Goal: Task Accomplishment & Management: Manage account settings

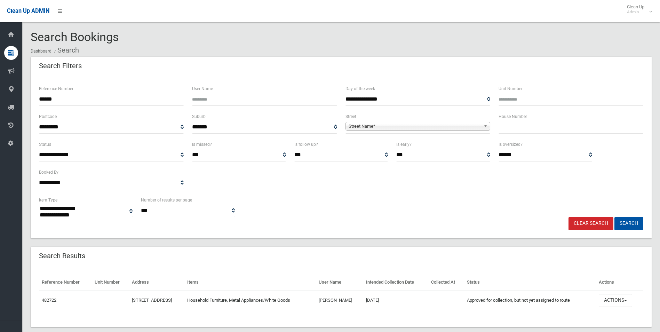
select select
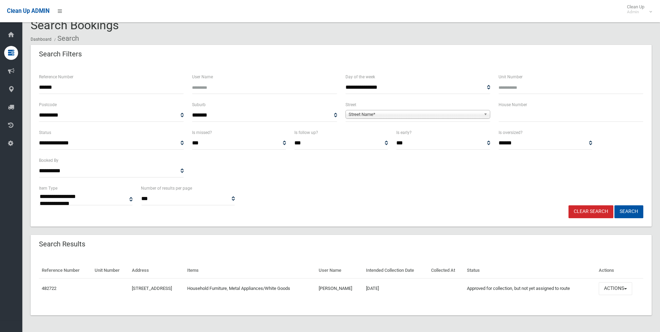
scroll to position [12, 0]
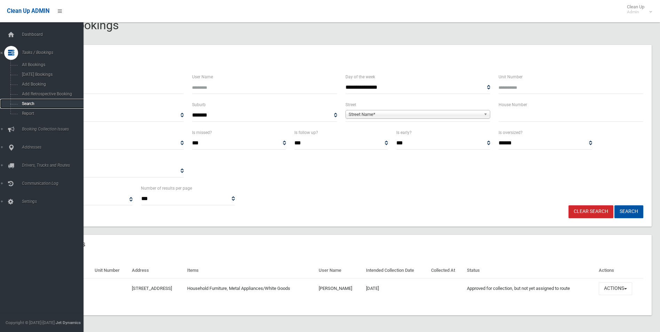
click at [25, 102] on span "Search" at bounding box center [51, 103] width 63 height 5
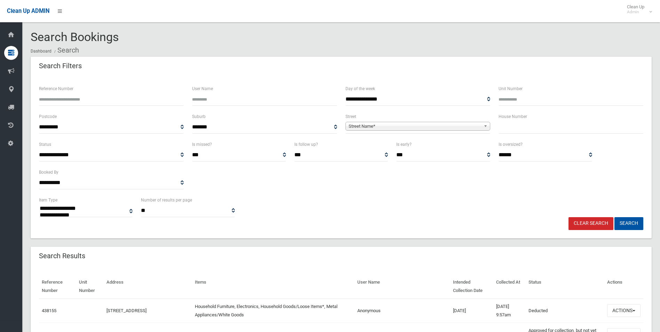
select select
type input "**"
click at [374, 131] on span "**********" at bounding box center [418, 127] width 145 height 13
click at [351, 127] on span "Street Name*" at bounding box center [415, 126] width 132 height 8
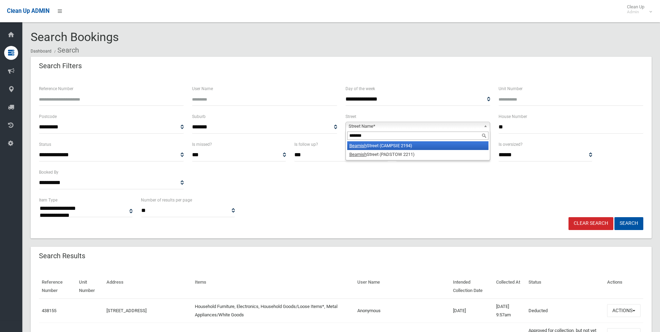
type input "*******"
click at [389, 145] on li "Beamish Street (CAMPSIE 2194)" at bounding box center [417, 145] width 141 height 9
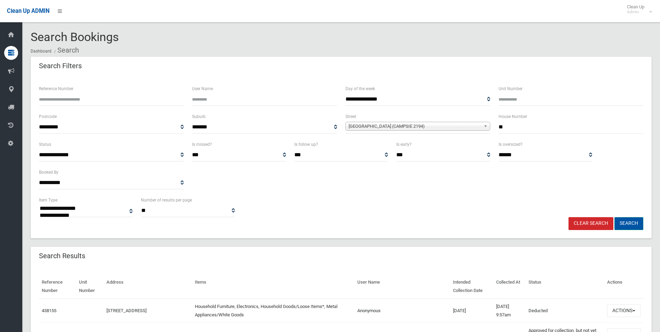
click at [628, 220] on button "Search" at bounding box center [629, 223] width 29 height 13
click at [629, 223] on button "Search" at bounding box center [629, 223] width 29 height 13
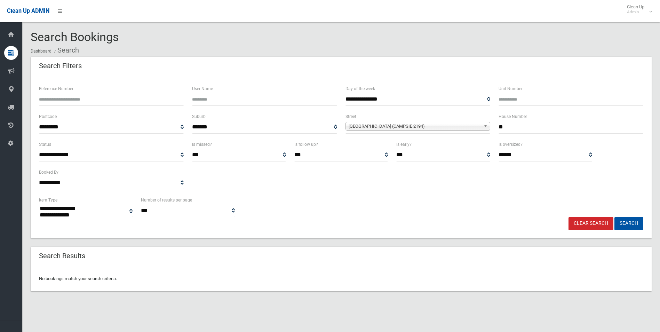
select select
click at [505, 127] on input "**" at bounding box center [571, 127] width 145 height 13
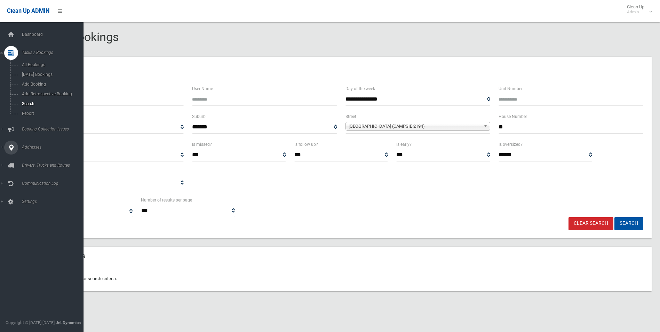
click at [28, 147] on span "Addresses" at bounding box center [54, 147] width 69 height 5
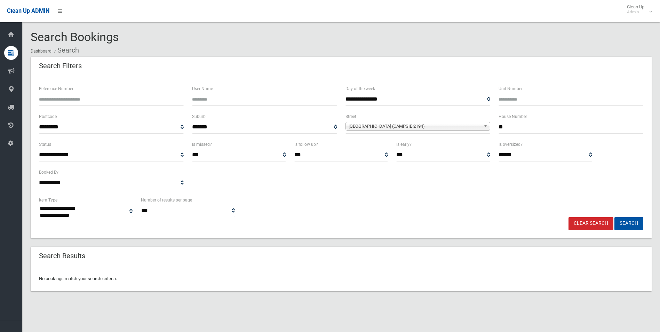
click at [511, 126] on input "**" at bounding box center [571, 127] width 145 height 13
type input "**"
click at [629, 224] on button "Search" at bounding box center [629, 223] width 29 height 13
select select
click at [512, 126] on input "**" at bounding box center [571, 127] width 145 height 13
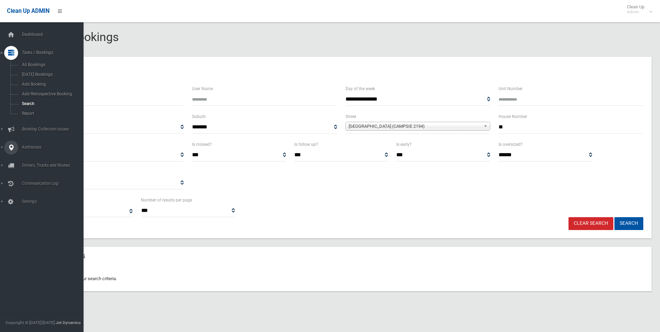
click at [30, 146] on span "Addresses" at bounding box center [54, 147] width 69 height 5
click at [29, 101] on span "All Addresses" at bounding box center [51, 101] width 63 height 5
click at [31, 100] on span "All Addresses" at bounding box center [51, 101] width 63 height 5
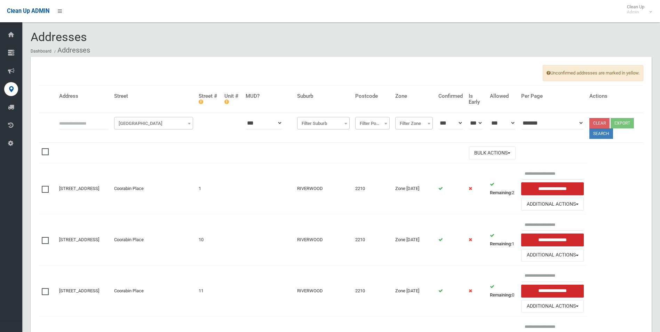
click at [61, 123] on input "text" at bounding box center [83, 123] width 49 height 13
type input "*****"
click at [134, 122] on span "[GEOGRAPHIC_DATA]" at bounding box center [154, 124] width 76 height 10
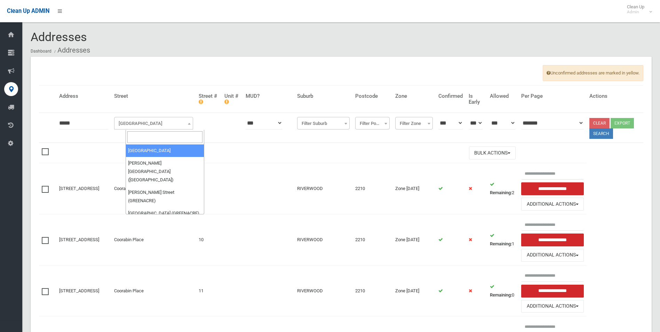
click at [135, 136] on input "search" at bounding box center [165, 137] width 76 height 12
type input "*******"
select select "***"
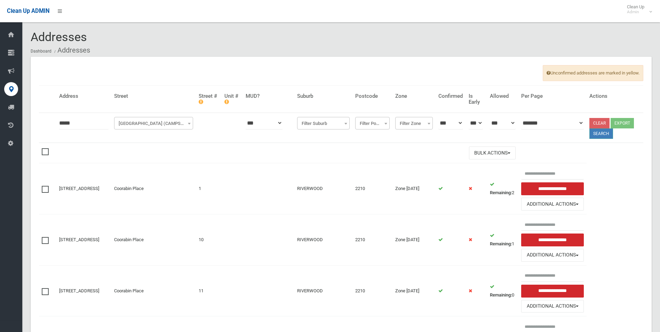
click at [599, 133] on button "Search" at bounding box center [602, 133] width 24 height 10
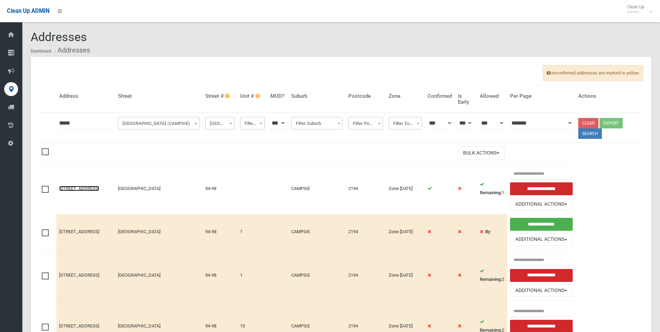
click at [79, 186] on link "[STREET_ADDRESS]" at bounding box center [79, 188] width 40 height 5
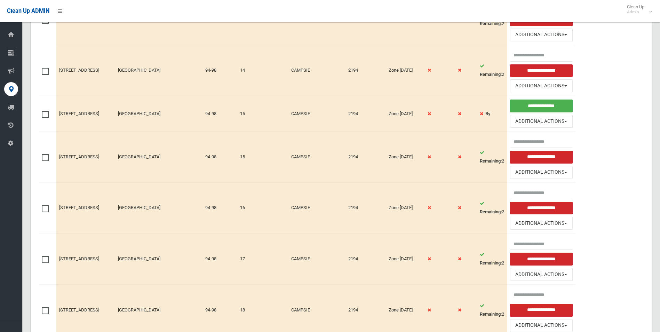
scroll to position [622, 0]
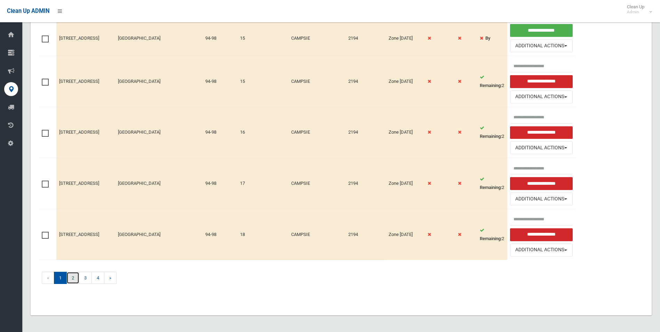
click at [71, 278] on link "2" at bounding box center [72, 278] width 13 height 12
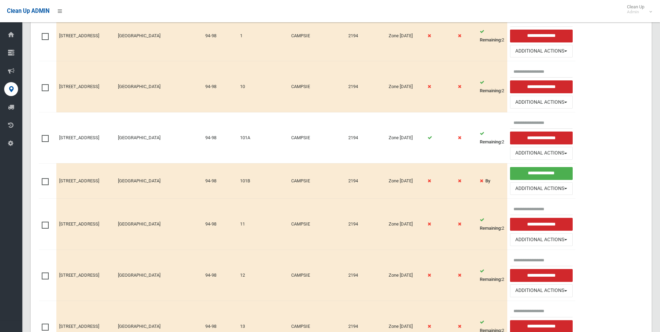
scroll to position [0, 0]
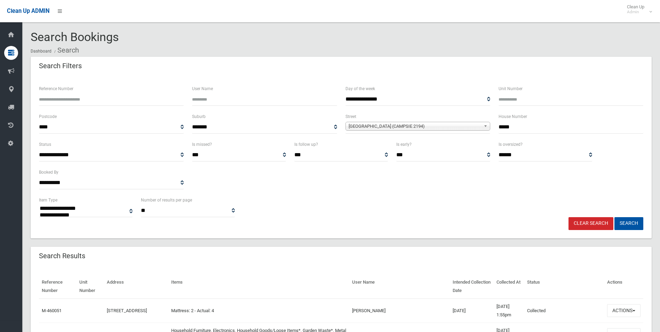
select select
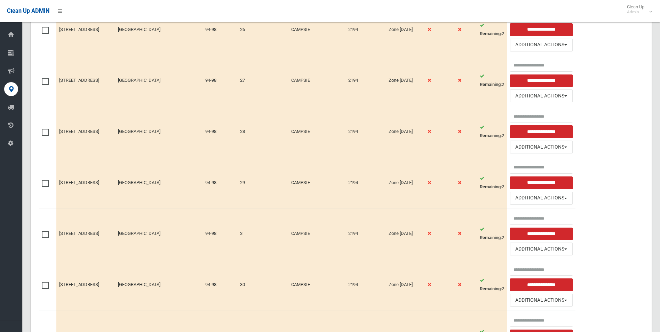
scroll to position [669, 0]
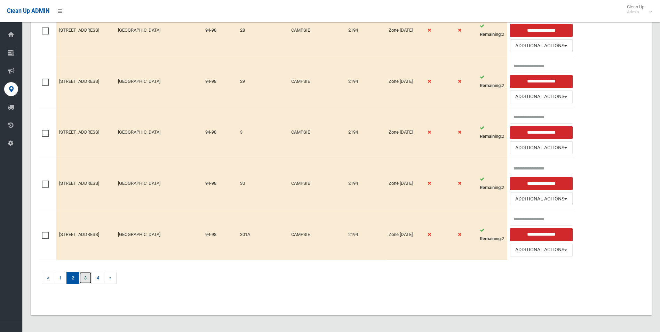
click at [86, 279] on link "3" at bounding box center [85, 278] width 13 height 12
click at [98, 278] on link "4" at bounding box center [98, 278] width 13 height 12
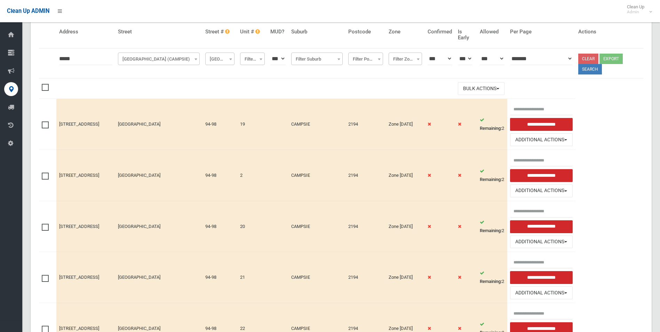
scroll to position [0, 0]
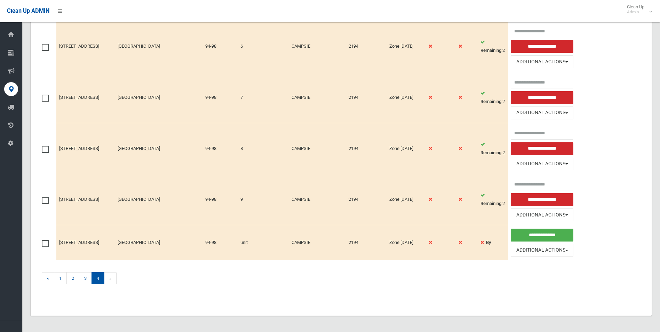
scroll to position [265, 0]
click at [58, 276] on link "1" at bounding box center [60, 278] width 13 height 12
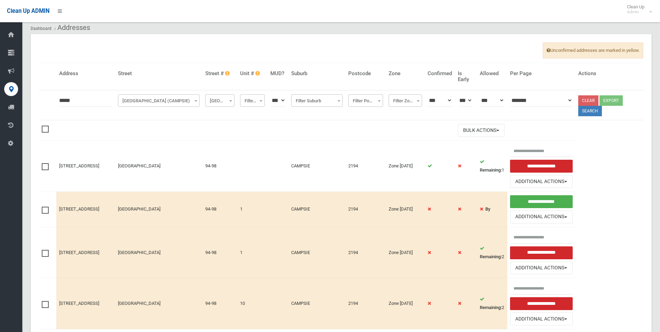
scroll to position [35, 0]
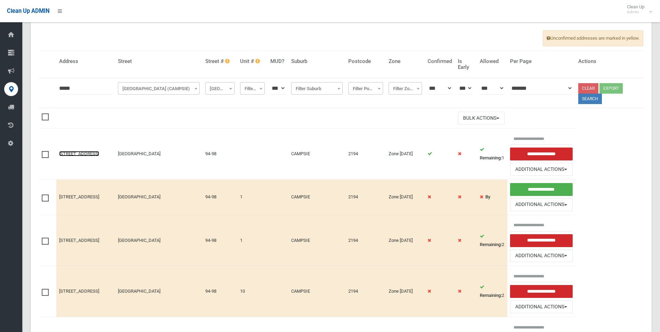
click at [88, 151] on link "[STREET_ADDRESS]" at bounding box center [79, 153] width 40 height 5
click at [76, 151] on link "[STREET_ADDRESS]" at bounding box center [79, 153] width 40 height 5
click at [75, 151] on link "[STREET_ADDRESS]" at bounding box center [79, 153] width 40 height 5
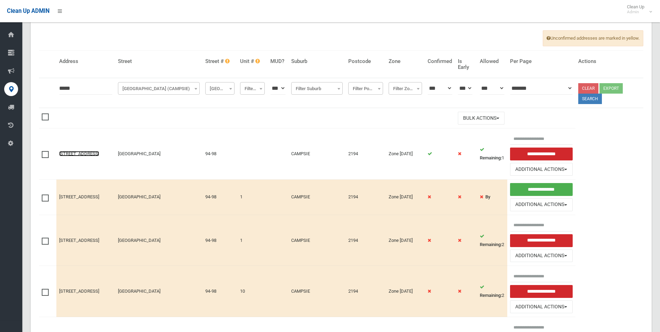
click at [64, 151] on link "94-98 Beamish Street, CAMPSIE NSW 2194" at bounding box center [79, 153] width 40 height 5
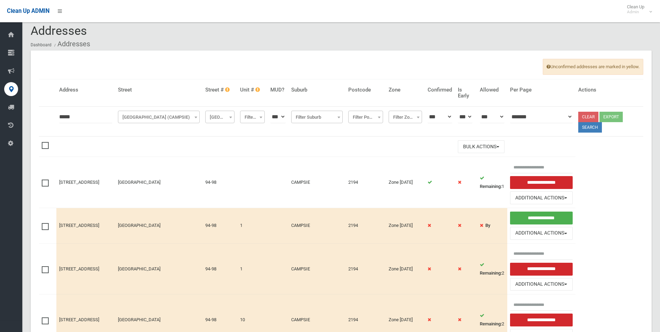
scroll to position [0, 0]
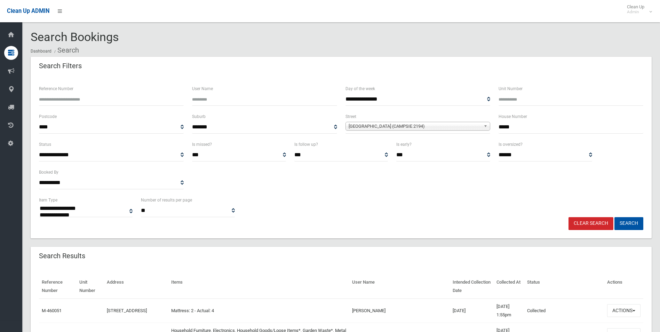
select select
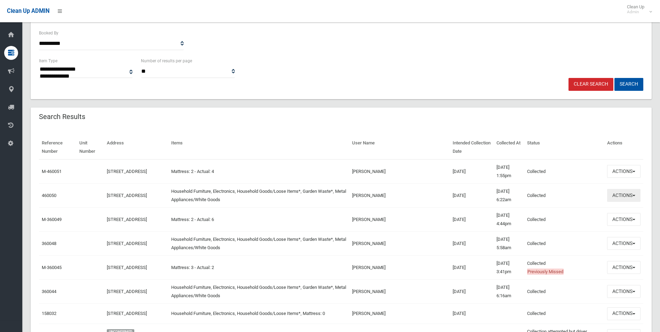
click at [622, 197] on button "Actions" at bounding box center [623, 195] width 33 height 13
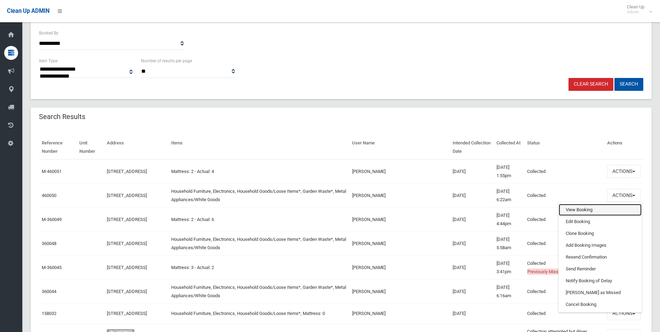
click at [574, 211] on link "View Booking" at bounding box center [600, 210] width 83 height 12
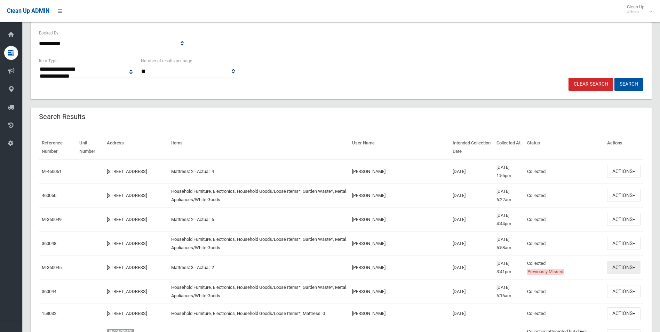
click at [624, 269] on button "Actions" at bounding box center [623, 267] width 33 height 13
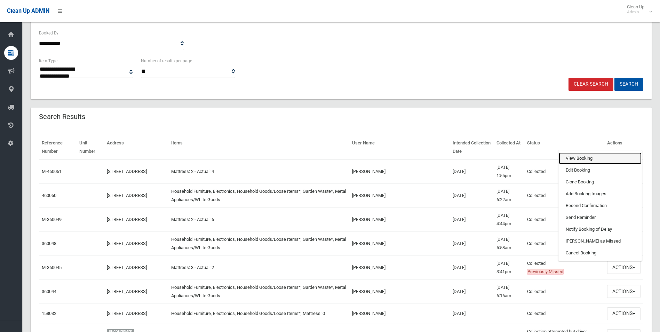
click at [569, 160] on link "View Booking" at bounding box center [600, 158] width 83 height 12
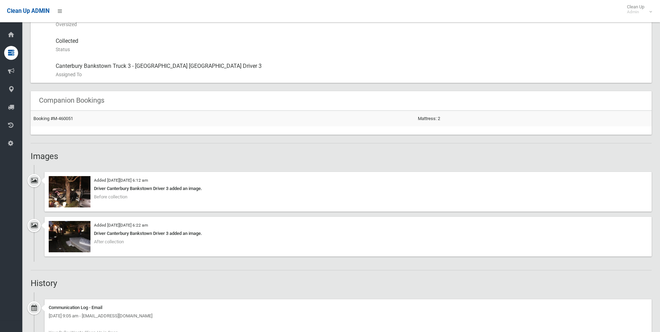
scroll to position [383, 0]
click at [69, 190] on img at bounding box center [70, 191] width 42 height 31
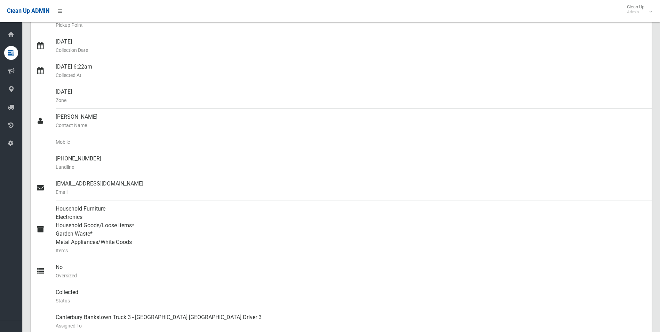
scroll to position [0, 0]
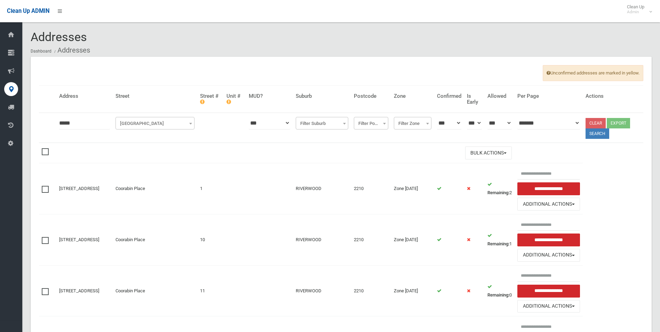
select select "***"
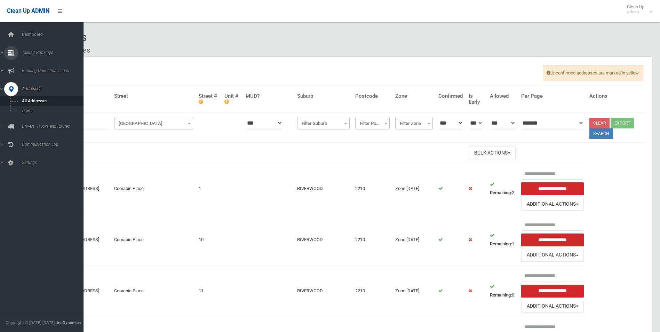
click at [40, 51] on span "Tasks / Bookings" at bounding box center [54, 52] width 69 height 5
click at [25, 103] on span "Search" at bounding box center [51, 103] width 63 height 5
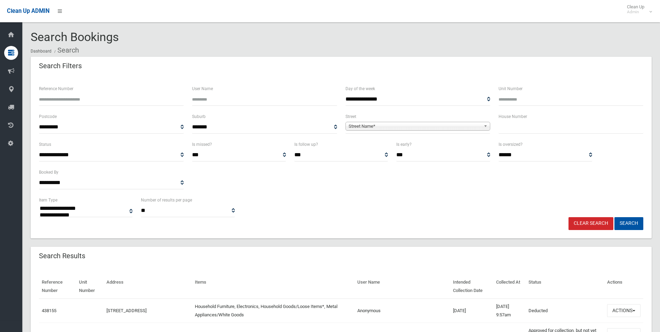
select select
click at [509, 128] on input "text" at bounding box center [571, 127] width 145 height 13
type input "***"
click at [353, 124] on span "Street Name*" at bounding box center [415, 126] width 132 height 8
type input "********"
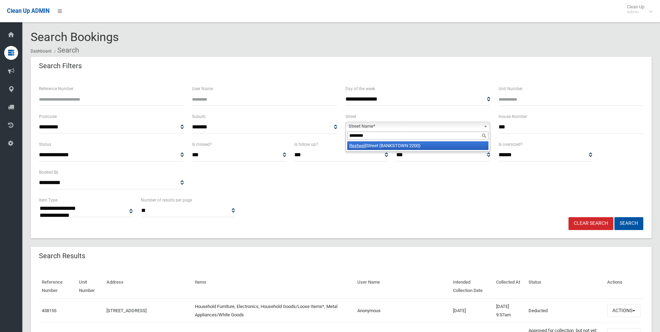
click at [375, 147] on li "Restwell Street (BANKSTOWN 2200)" at bounding box center [417, 145] width 141 height 9
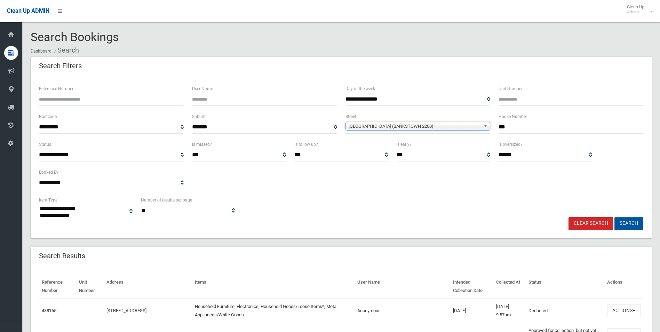
click at [629, 224] on button "Search" at bounding box center [629, 223] width 29 height 13
click at [625, 223] on button "Search" at bounding box center [629, 223] width 29 height 13
click at [625, 222] on button "Search" at bounding box center [629, 223] width 29 height 13
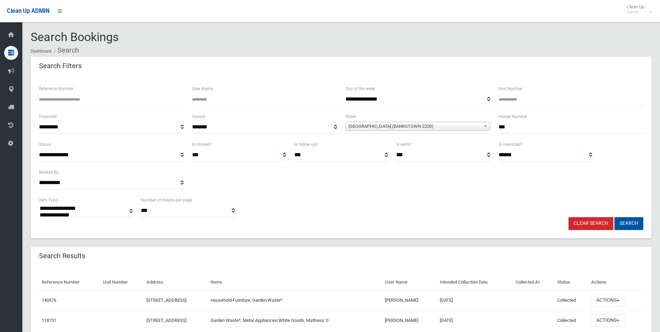
select select
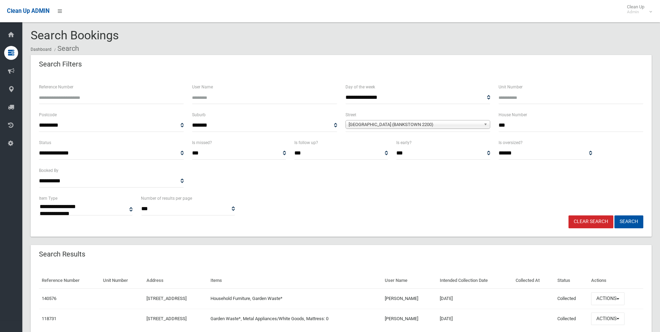
scroll to position [32, 0]
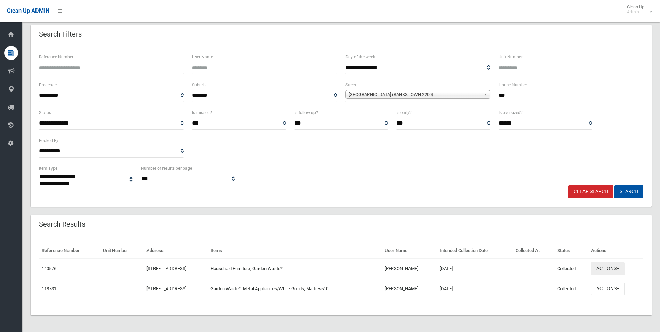
click at [607, 269] on button "Actions" at bounding box center [607, 268] width 33 height 13
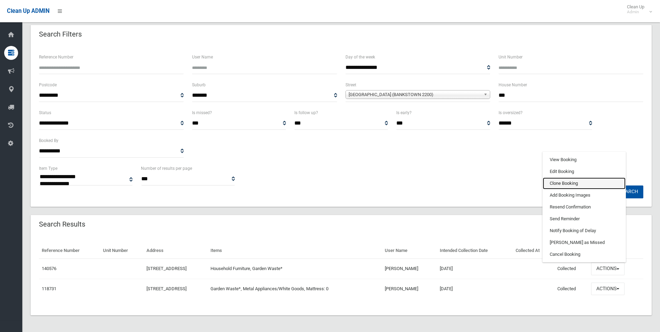
click at [562, 183] on link "Clone Booking" at bounding box center [584, 184] width 83 height 12
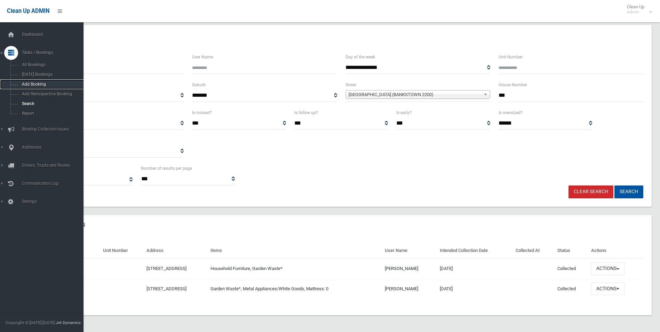
click at [36, 81] on link "Add Booking" at bounding box center [44, 84] width 89 height 10
click at [38, 51] on span "Tasks / Bookings" at bounding box center [54, 52] width 69 height 5
click at [46, 50] on span "Tasks / Bookings" at bounding box center [54, 52] width 69 height 5
click at [36, 64] on span "All Bookings" at bounding box center [51, 64] width 63 height 5
click at [26, 102] on span "Search" at bounding box center [51, 103] width 63 height 5
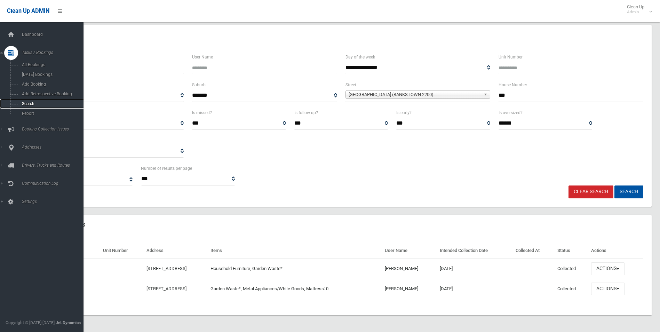
click at [26, 102] on span "Search" at bounding box center [51, 103] width 63 height 5
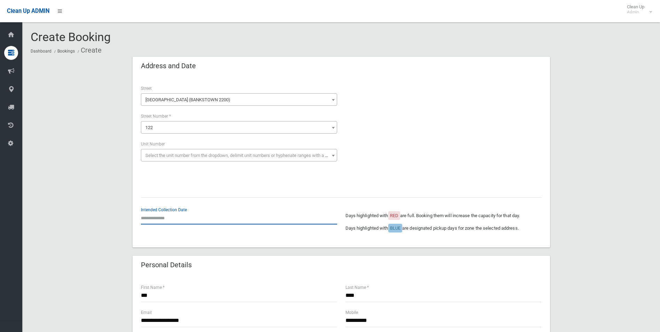
click at [160, 214] on input "text" at bounding box center [239, 218] width 196 height 13
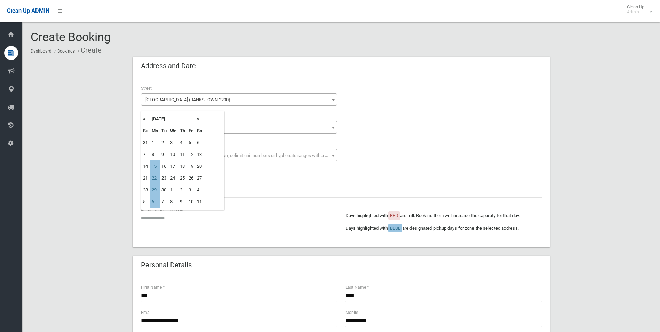
click at [411, 165] on div at bounding box center [444, 137] width 196 height 104
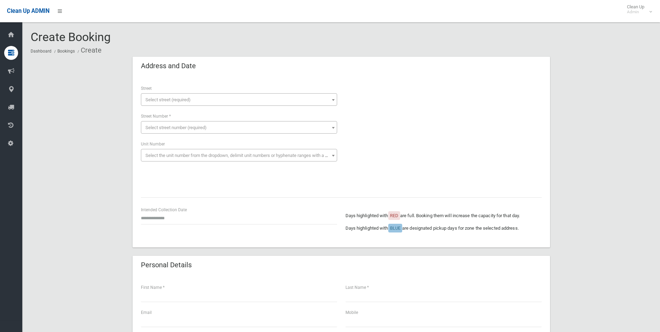
click at [157, 98] on span "Select street (required)" at bounding box center [167, 99] width 45 height 5
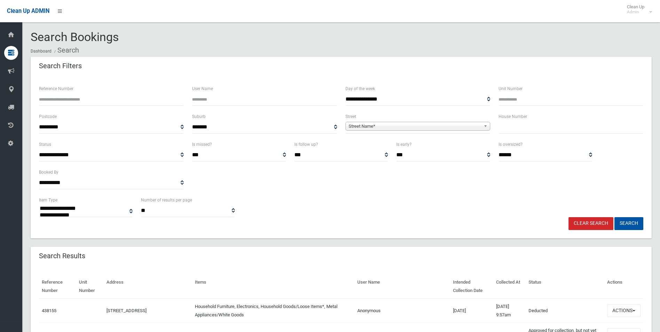
select select
click at [517, 129] on input "text" at bounding box center [571, 127] width 145 height 13
type input "**"
click at [356, 126] on span "Street Name*" at bounding box center [415, 126] width 132 height 8
type input "******"
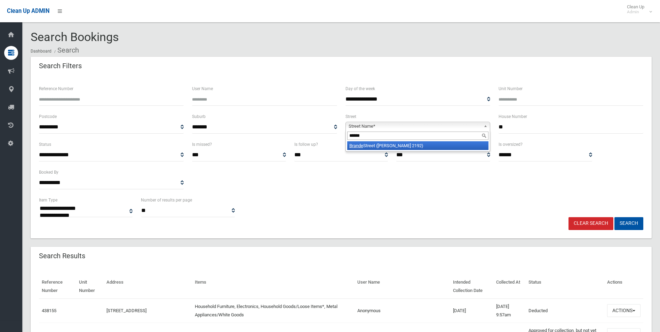
click at [367, 148] on li "Brande Street (BELMORE 2192)" at bounding box center [417, 145] width 141 height 9
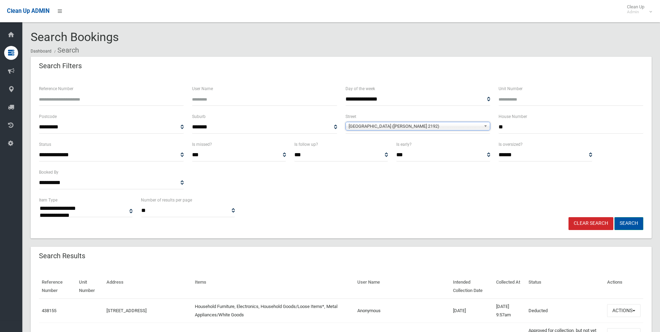
click at [628, 220] on button "Search" at bounding box center [629, 223] width 29 height 13
click at [628, 223] on button "Search" at bounding box center [629, 223] width 29 height 13
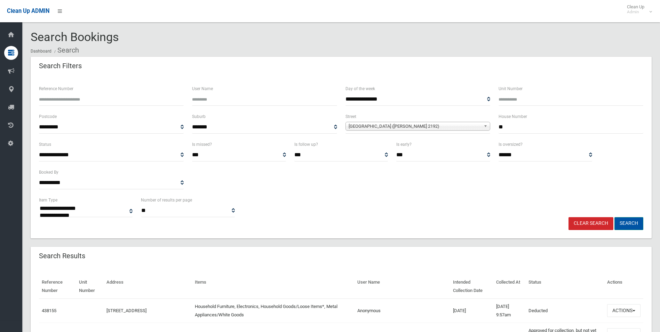
click at [628, 223] on button "Search" at bounding box center [629, 223] width 29 height 13
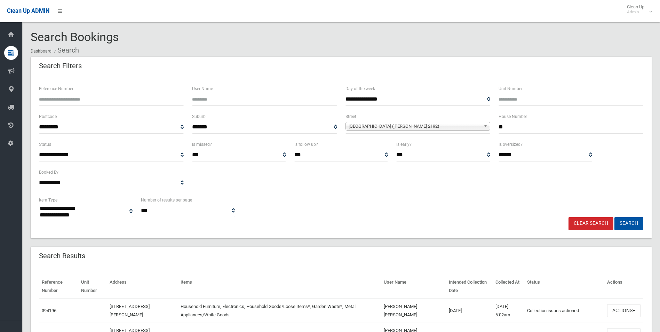
select select
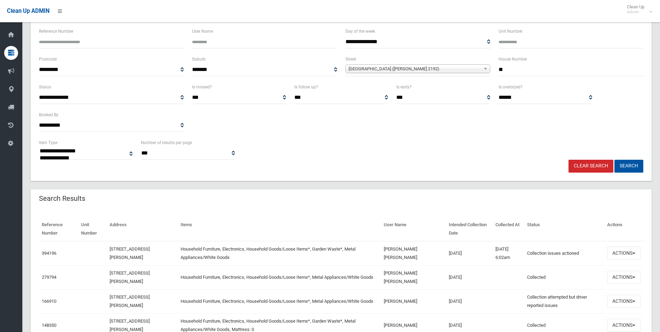
scroll to position [70, 0]
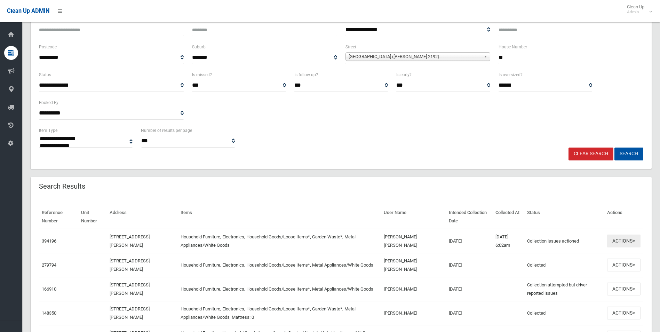
click at [629, 243] on button "Actions" at bounding box center [623, 241] width 33 height 13
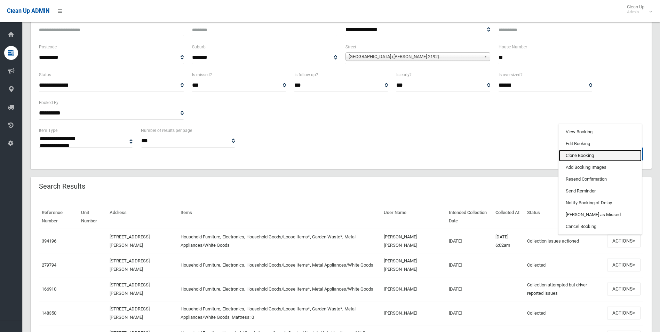
click at [571, 156] on link "Clone Booking" at bounding box center [600, 156] width 83 height 12
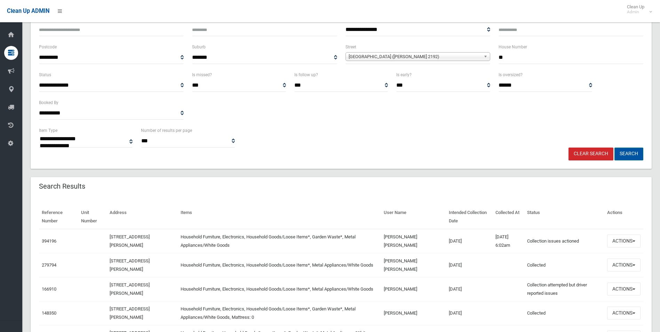
click at [627, 153] on button "Search" at bounding box center [629, 154] width 29 height 13
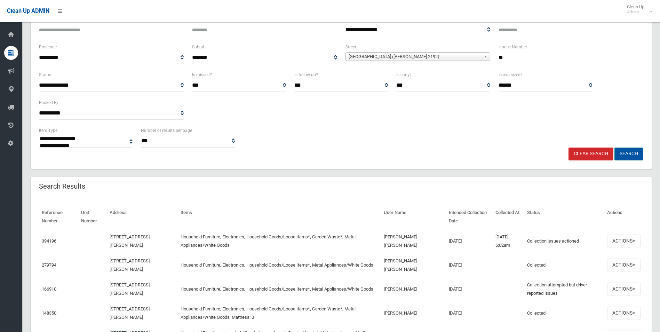
click at [627, 153] on button "Search" at bounding box center [629, 154] width 29 height 13
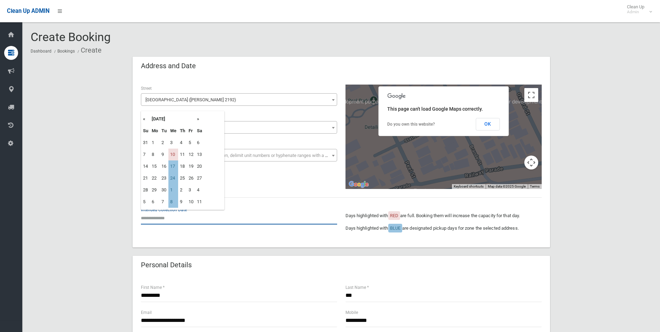
click at [158, 221] on input "text" at bounding box center [239, 218] width 196 height 13
click at [172, 169] on td "17" at bounding box center [173, 166] width 10 height 12
type input "**********"
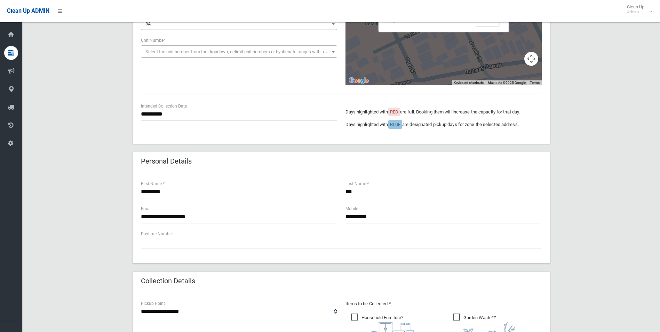
scroll to position [104, 0]
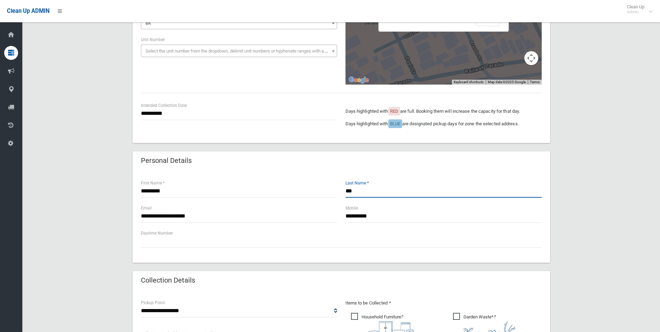
click at [360, 193] on input "***" at bounding box center [444, 191] width 196 height 13
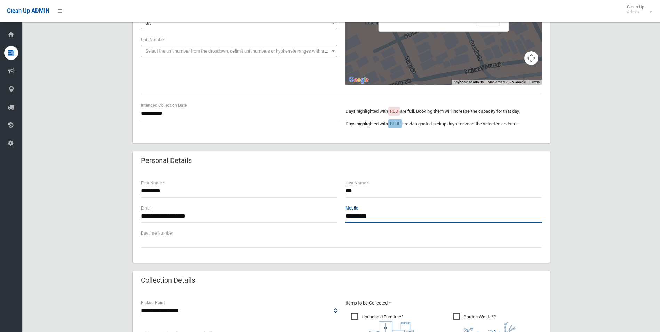
click at [381, 220] on input "**********" at bounding box center [444, 216] width 196 height 13
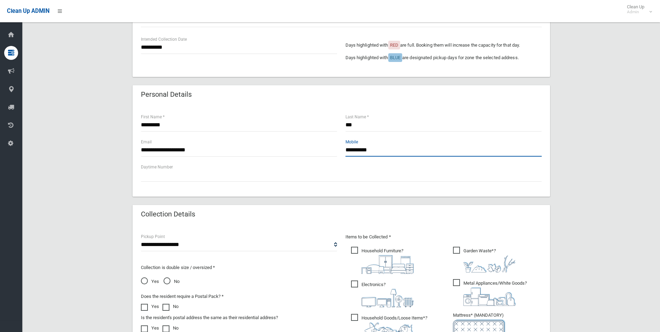
scroll to position [209, 0]
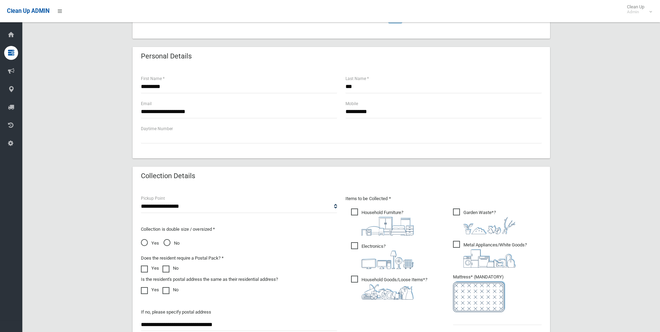
click at [166, 243] on span "No" at bounding box center [172, 243] width 16 height 8
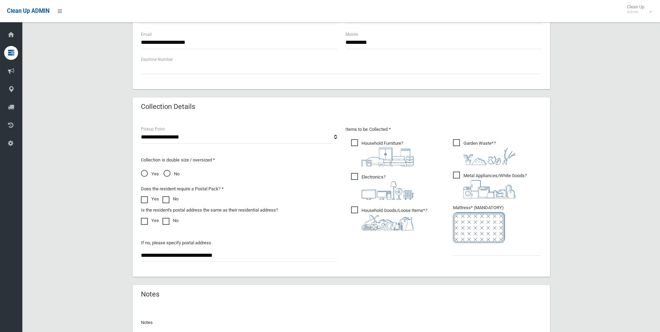
scroll to position [278, 0]
click at [469, 253] on input "text" at bounding box center [497, 249] width 89 height 13
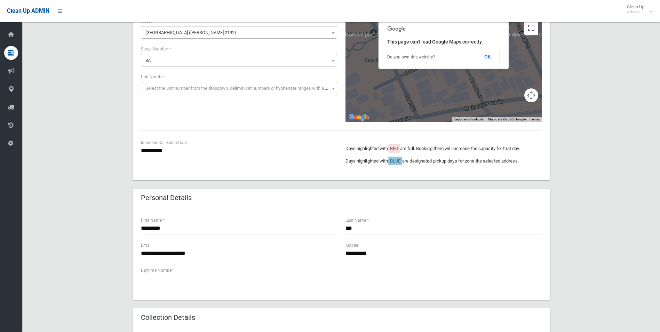
scroll to position [70, 0]
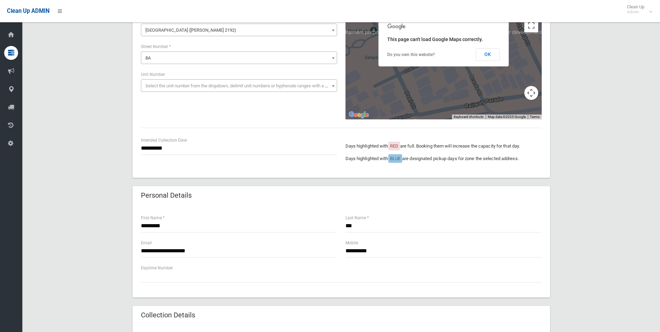
type input "*"
click at [169, 150] on input "**********" at bounding box center [239, 148] width 196 height 13
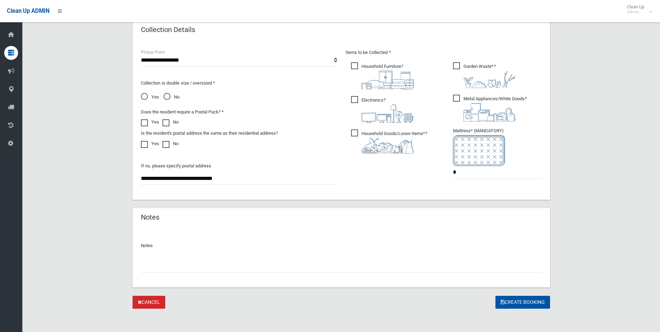
scroll to position [357, 0]
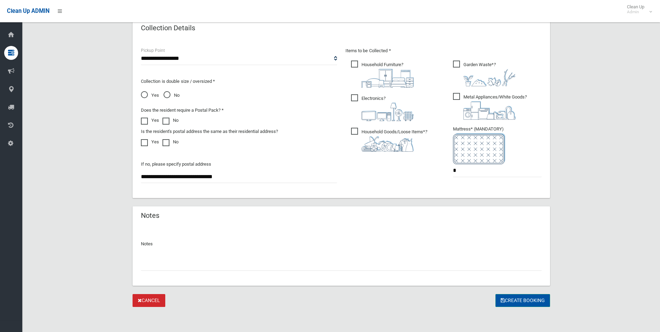
click at [519, 303] on button "Create Booking" at bounding box center [523, 300] width 55 height 13
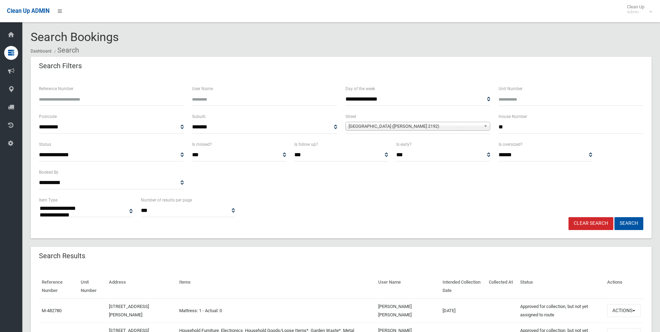
select select
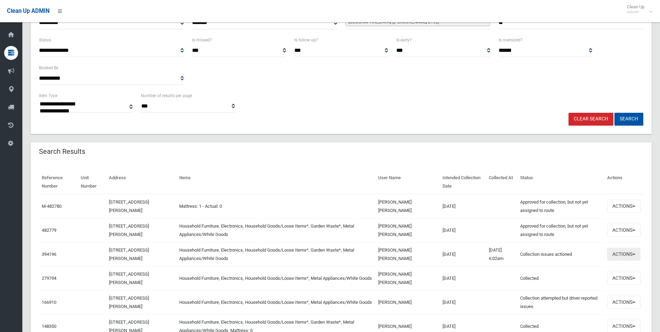
click at [622, 253] on button "Actions" at bounding box center [623, 254] width 33 height 13
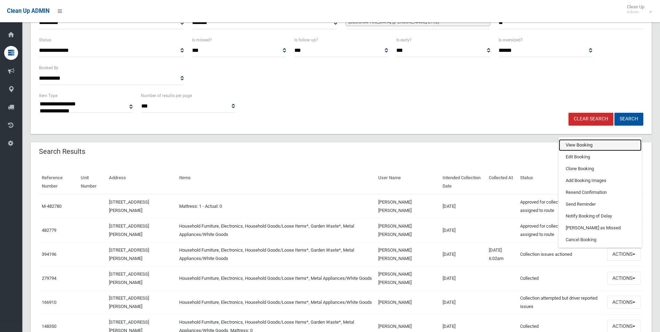
click at [568, 144] on link "View Booking" at bounding box center [600, 145] width 83 height 12
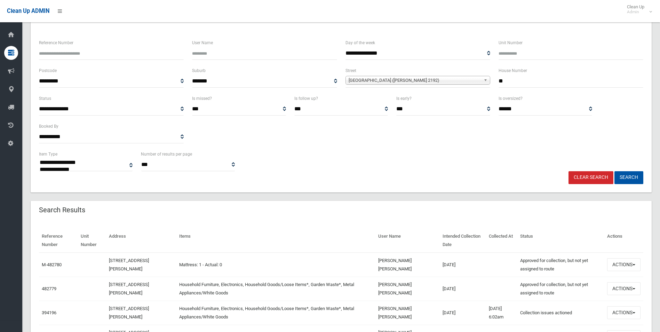
scroll to position [0, 0]
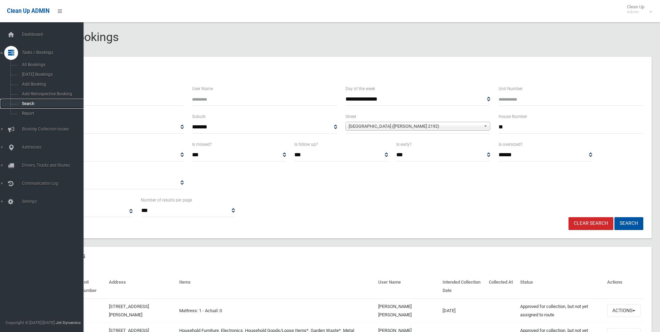
click at [25, 104] on span "Search" at bounding box center [51, 103] width 63 height 5
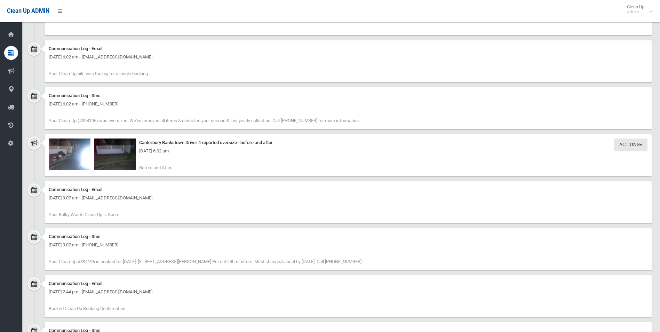
scroll to position [627, 0]
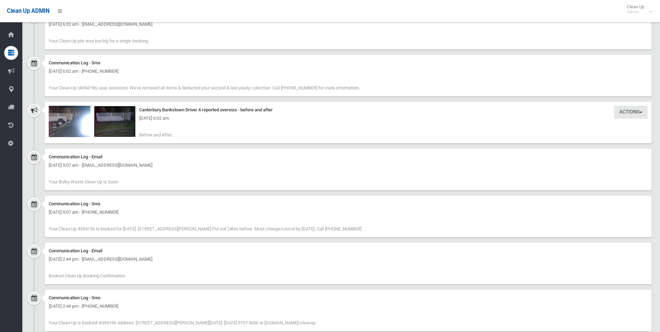
click at [109, 126] on img at bounding box center [115, 121] width 42 height 31
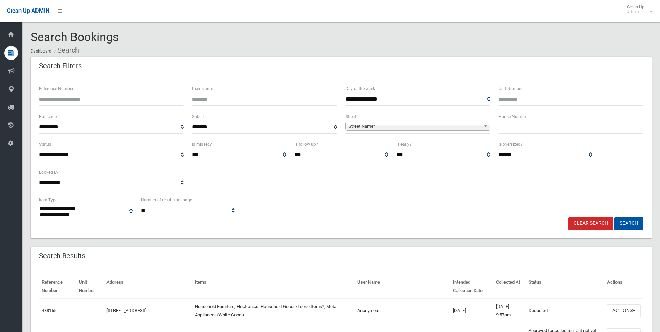
select select
click at [520, 123] on input "text" at bounding box center [571, 127] width 145 height 13
type input "**"
click at [365, 127] on span "Street Name*" at bounding box center [415, 126] width 132 height 8
type input "********"
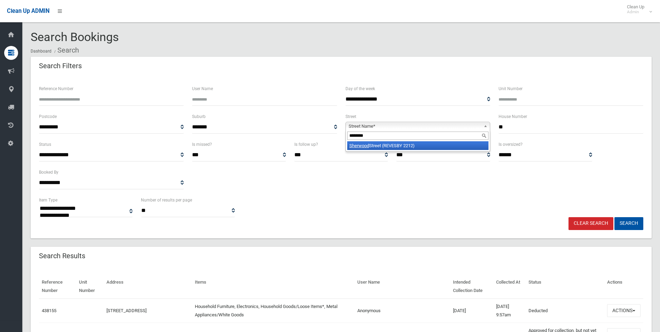
click at [379, 146] on li "Sherwood Street (REVESBY 2212)" at bounding box center [417, 145] width 141 height 9
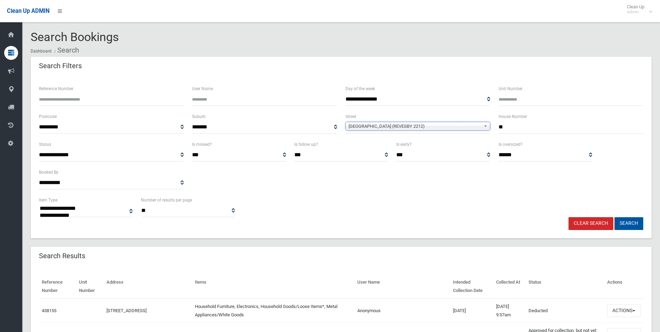
click at [627, 222] on button "Search" at bounding box center [629, 223] width 29 height 13
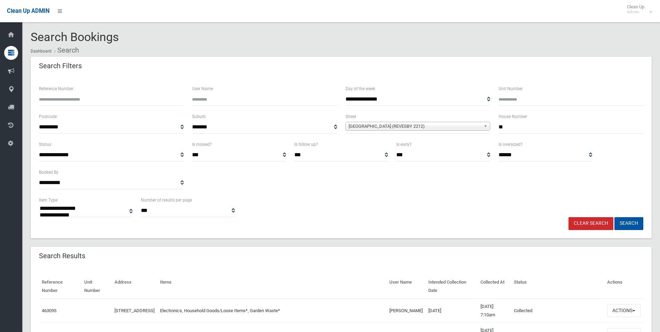
select select
click at [507, 129] on input "**" at bounding box center [571, 127] width 145 height 13
type input "*"
type input "**"
click at [626, 225] on button "Search" at bounding box center [629, 223] width 29 height 13
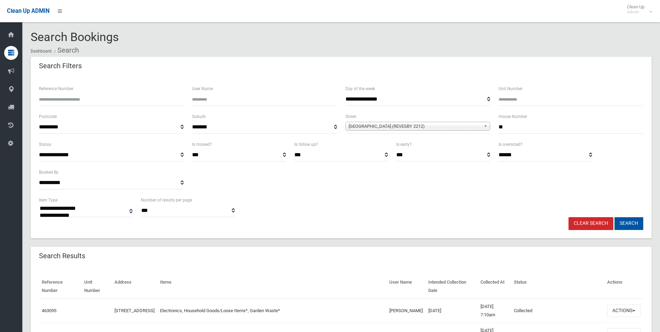
click at [625, 224] on button "Search" at bounding box center [629, 223] width 29 height 13
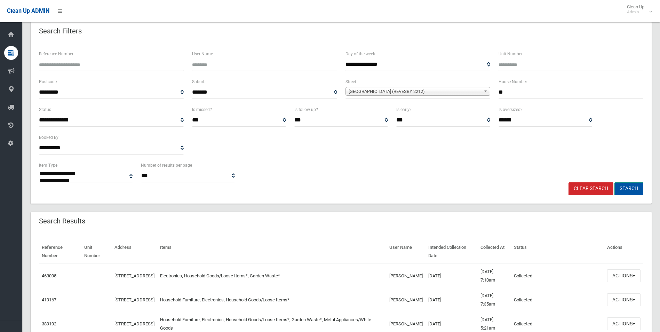
scroll to position [70, 0]
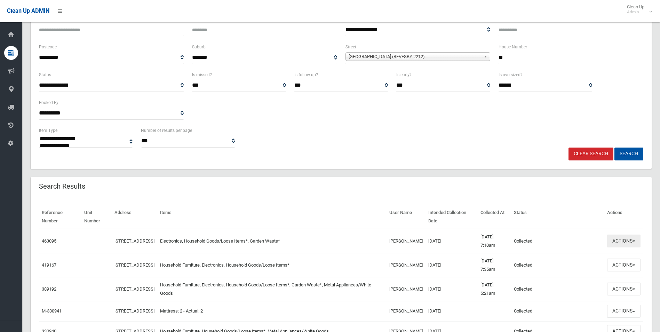
click at [620, 242] on button "Actions" at bounding box center [623, 241] width 33 height 13
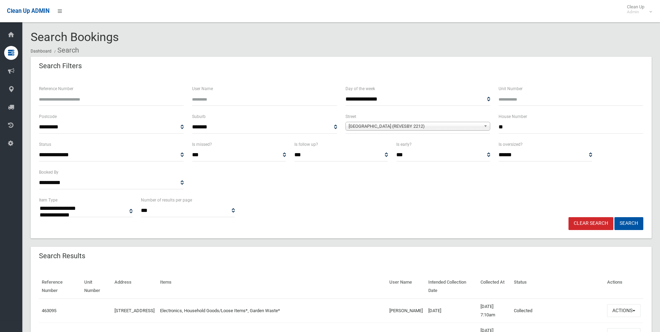
select select
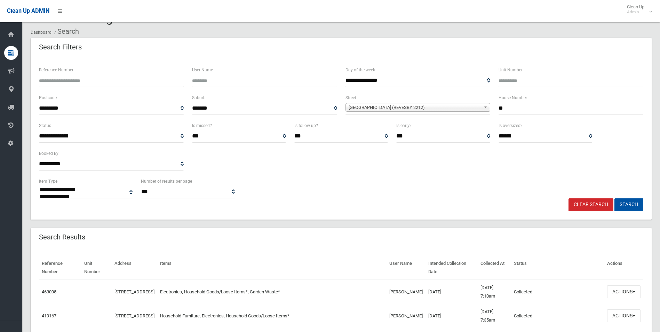
scroll to position [35, 0]
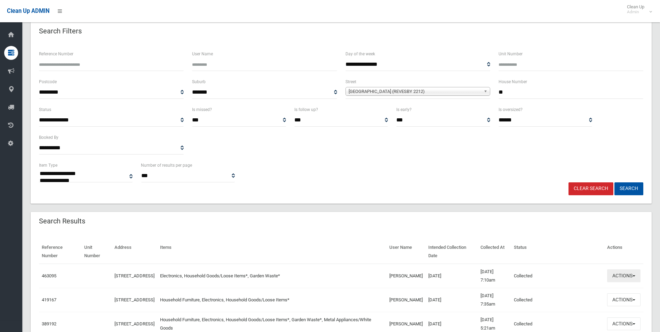
click at [616, 275] on button "Actions" at bounding box center [623, 275] width 33 height 13
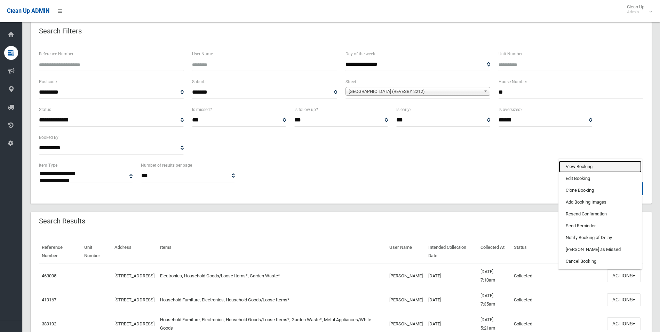
click at [569, 169] on link "View Booking" at bounding box center [600, 167] width 83 height 12
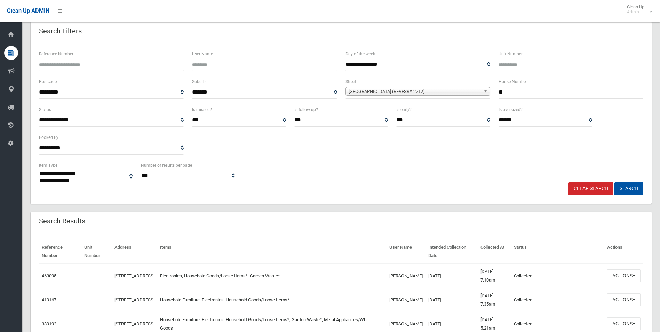
click at [129, 276] on td "[STREET_ADDRESS]" at bounding box center [135, 276] width 46 height 24
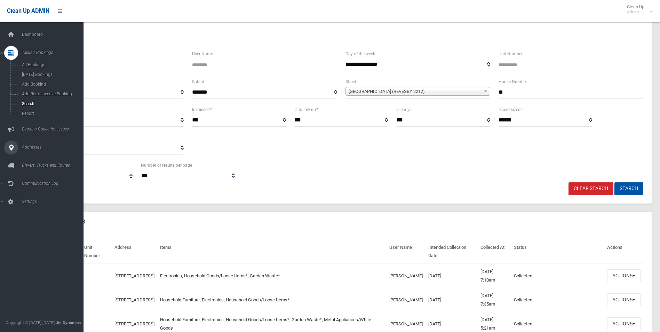
click at [31, 148] on span "Addresses" at bounding box center [54, 147] width 69 height 5
click at [32, 100] on span "All Addresses" at bounding box center [51, 101] width 63 height 5
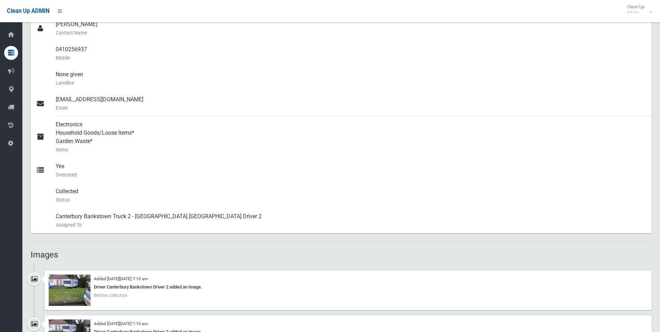
scroll to position [181, 0]
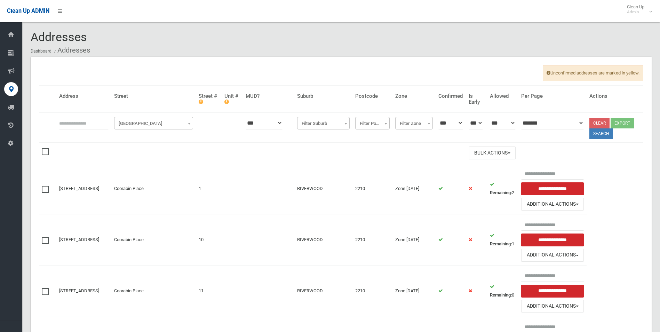
click at [66, 122] on input "text" at bounding box center [83, 123] width 49 height 13
type input "**"
click at [145, 125] on span "[GEOGRAPHIC_DATA]" at bounding box center [154, 124] width 76 height 10
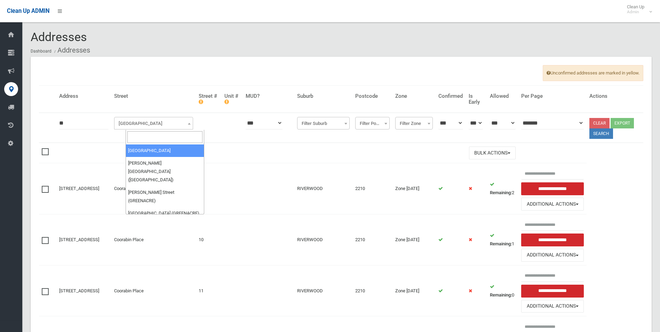
click at [137, 137] on input "search" at bounding box center [165, 137] width 76 height 12
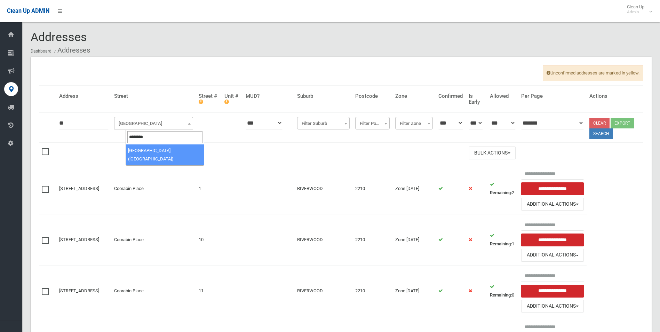
type input "********"
select select "****"
click at [603, 131] on button "Search" at bounding box center [602, 133] width 24 height 10
click at [602, 135] on button "Search" at bounding box center [602, 133] width 24 height 10
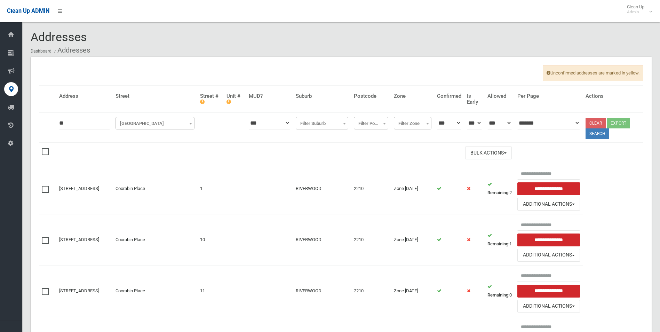
select select "****"
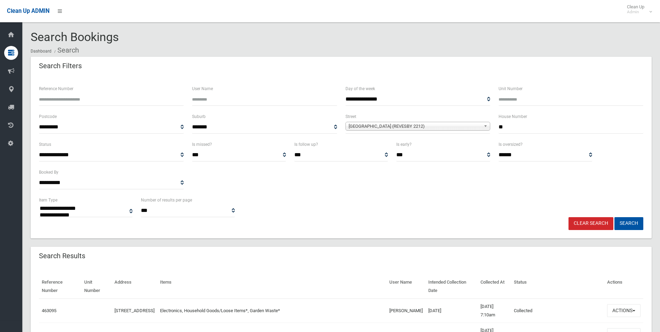
select select
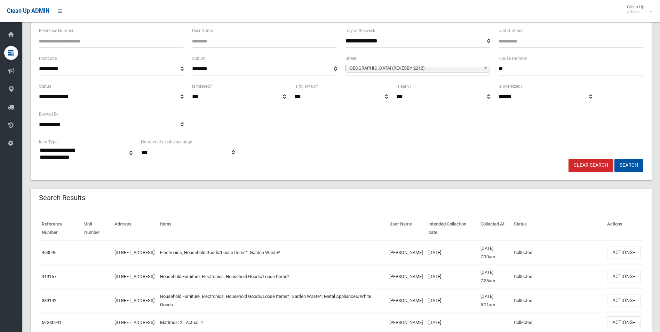
scroll to position [70, 0]
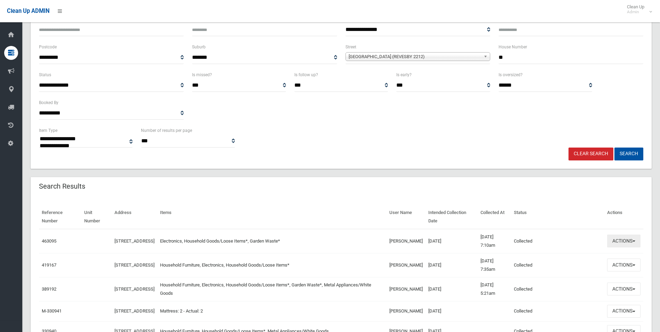
click at [622, 238] on button "Actions" at bounding box center [623, 241] width 33 height 13
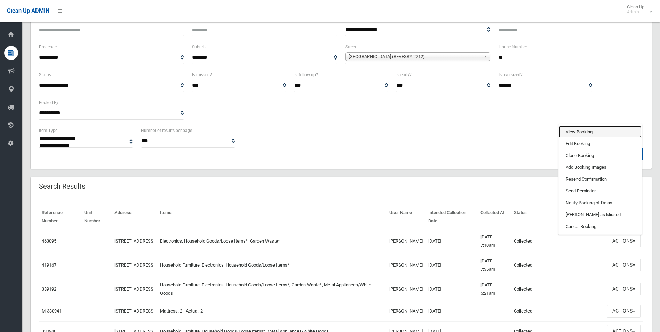
click at [570, 130] on link "View Booking" at bounding box center [600, 132] width 83 height 12
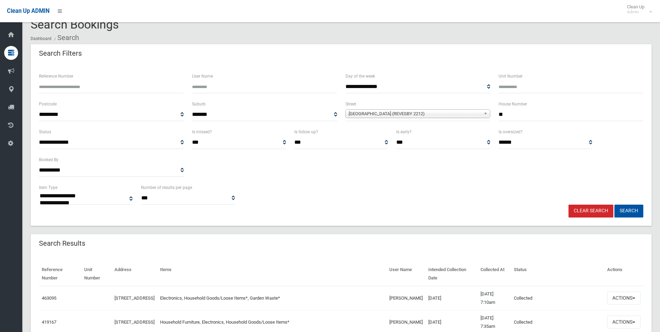
scroll to position [35, 0]
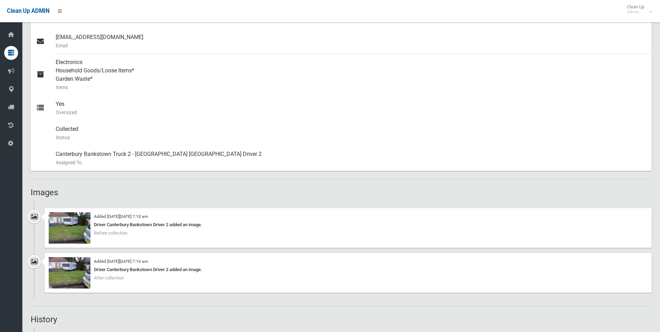
scroll to position [278, 0]
click at [66, 231] on img at bounding box center [70, 227] width 42 height 31
click at [74, 272] on img at bounding box center [70, 272] width 42 height 31
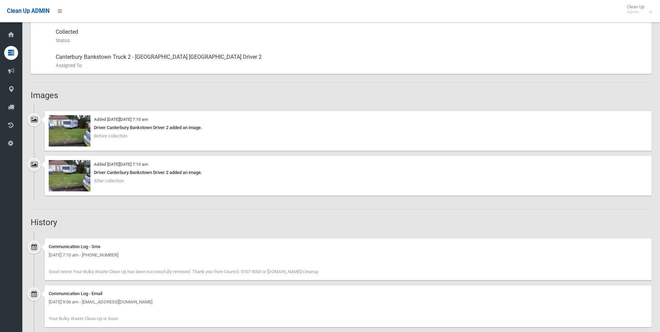
scroll to position [383, 0]
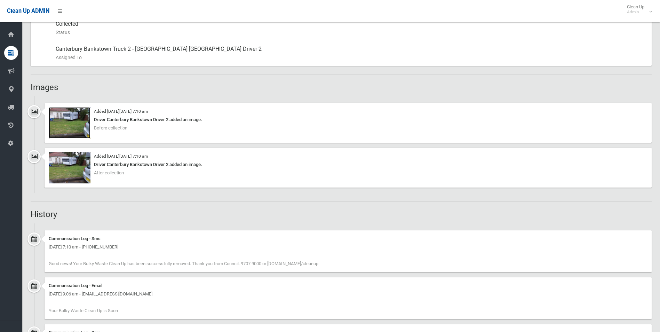
click at [69, 124] on img at bounding box center [70, 122] width 42 height 31
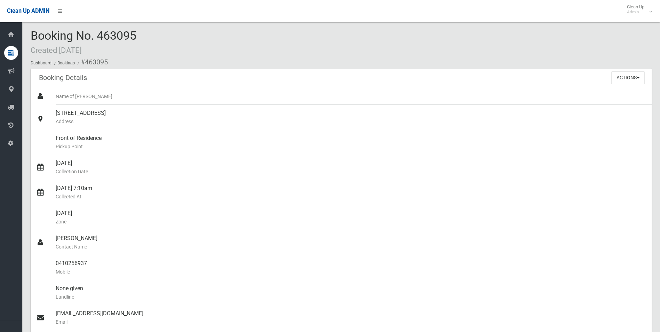
scroll to position [0, 0]
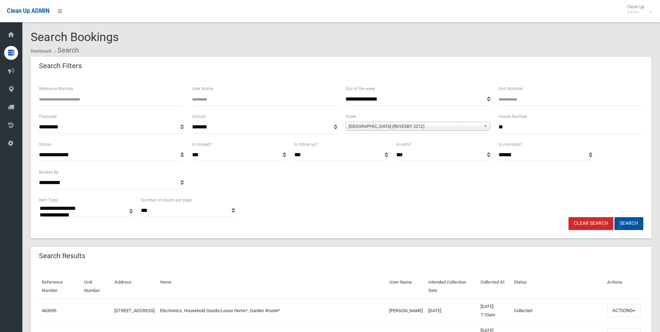
select select
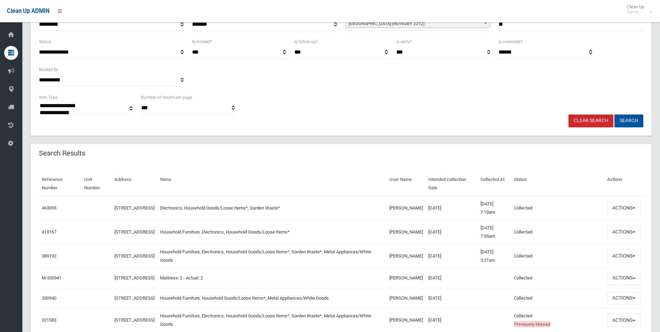
scroll to position [104, 0]
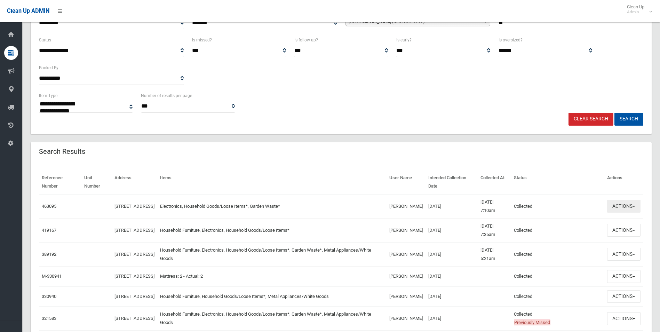
click at [620, 209] on button "Actions" at bounding box center [623, 206] width 33 height 13
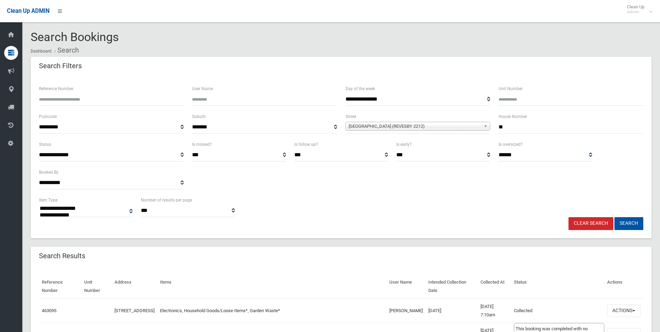
select select
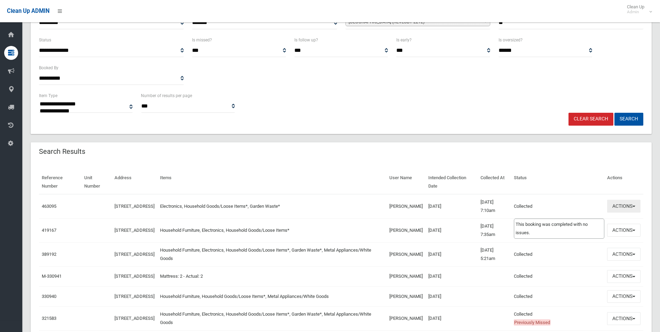
scroll to position [104, 0]
click at [617, 208] on button "Actions" at bounding box center [623, 206] width 33 height 13
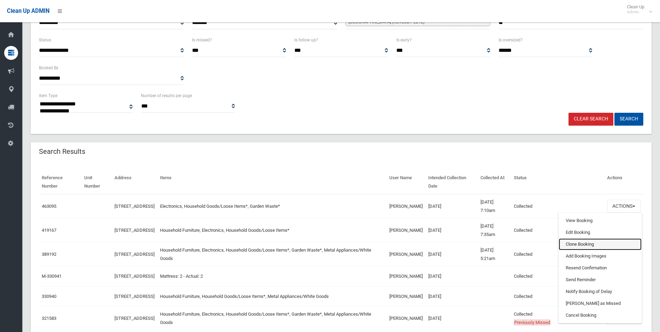
click at [571, 243] on link "Clone Booking" at bounding box center [600, 244] width 83 height 12
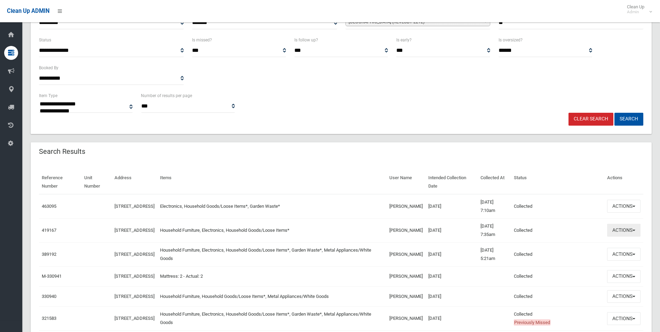
click at [623, 232] on button "Actions" at bounding box center [623, 230] width 33 height 13
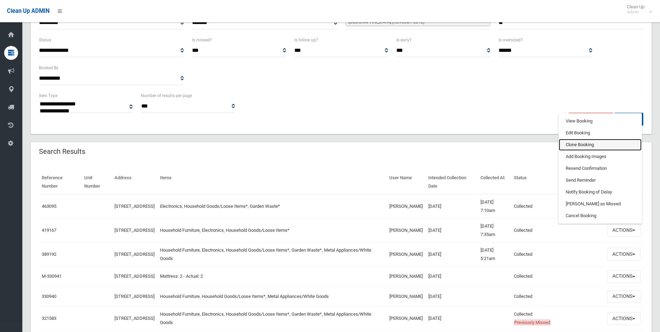
click at [569, 144] on link "Clone Booking" at bounding box center [600, 145] width 83 height 12
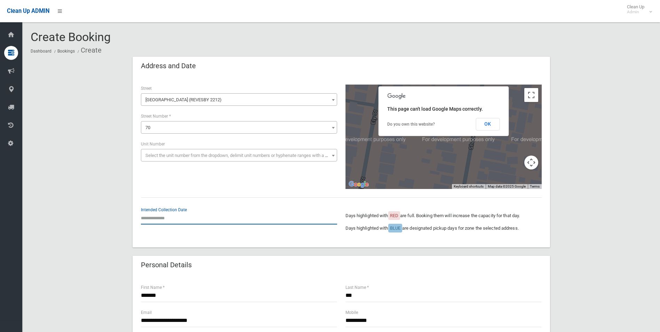
click at [162, 215] on input "text" at bounding box center [239, 218] width 196 height 13
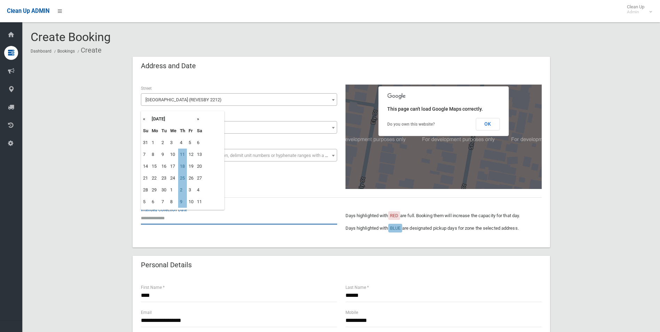
click at [155, 214] on input "text" at bounding box center [239, 218] width 196 height 13
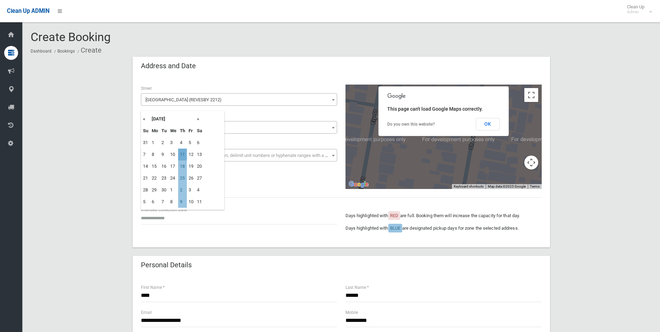
click at [182, 154] on td "11" at bounding box center [182, 155] width 9 height 12
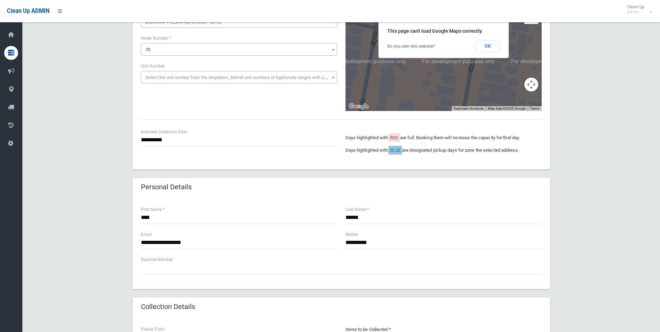
scroll to position [35, 0]
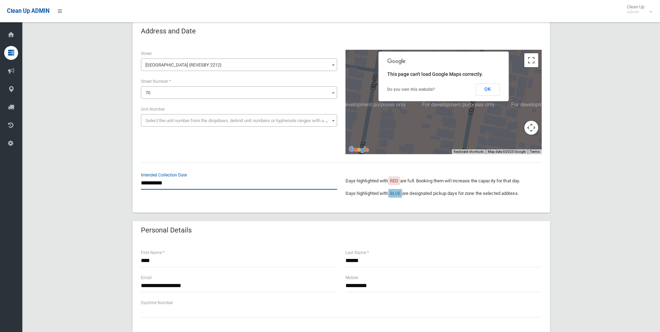
click at [172, 182] on input "**********" at bounding box center [239, 183] width 196 height 13
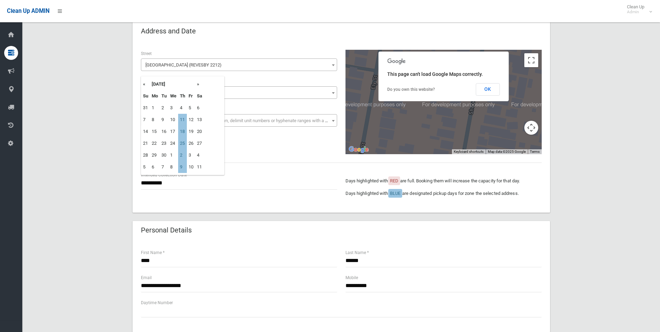
click at [199, 85] on th "»" at bounding box center [199, 84] width 9 height 12
click at [181, 109] on td "2" at bounding box center [182, 108] width 9 height 12
type input "**********"
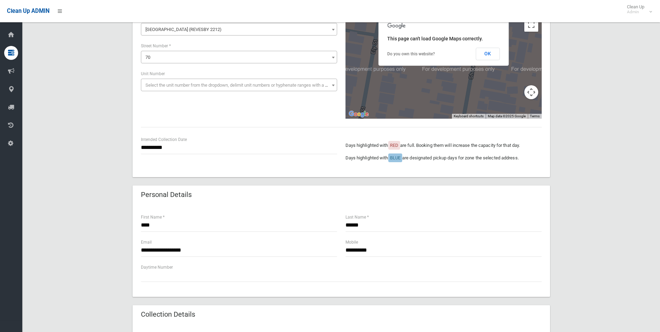
scroll to position [104, 0]
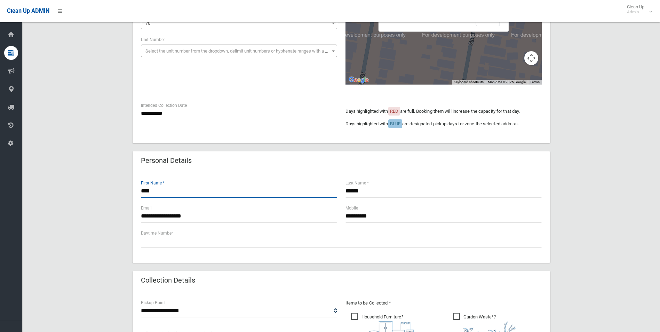
click at [161, 193] on input "****" at bounding box center [239, 191] width 196 height 13
click at [163, 191] on input "****" at bounding box center [239, 191] width 196 height 13
click at [374, 194] on input "******" at bounding box center [444, 191] width 196 height 13
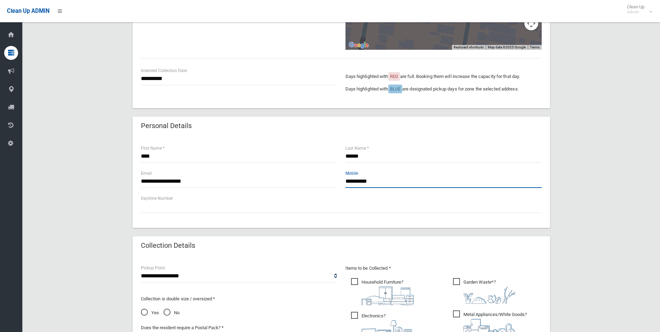
click at [380, 181] on input "**********" at bounding box center [444, 181] width 196 height 13
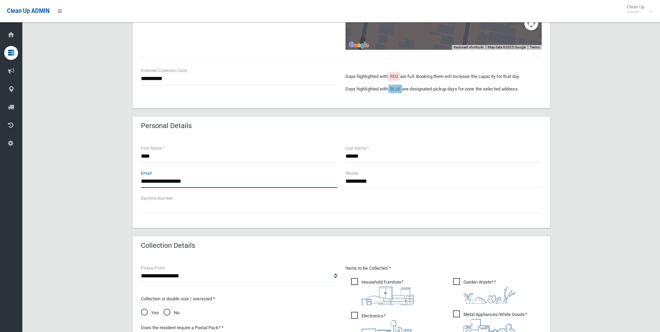
click at [204, 179] on input "**********" at bounding box center [239, 181] width 196 height 13
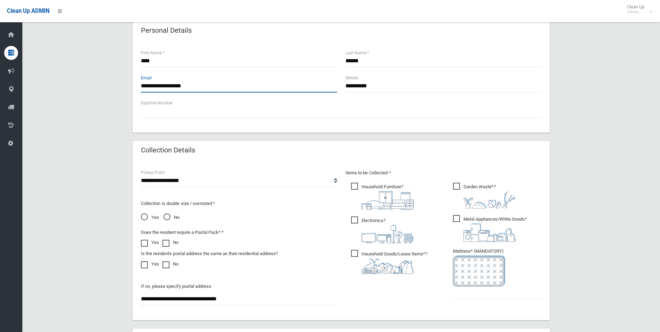
scroll to position [244, 0]
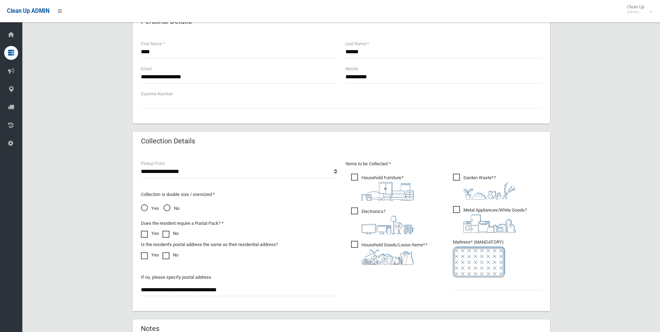
click at [459, 211] on span "Metal Appliances/White Goods ?" at bounding box center [490, 219] width 74 height 27
click at [454, 176] on span "Garden Waste* ?" at bounding box center [484, 187] width 63 height 26
click at [472, 283] on input "text" at bounding box center [497, 283] width 89 height 13
type input "*"
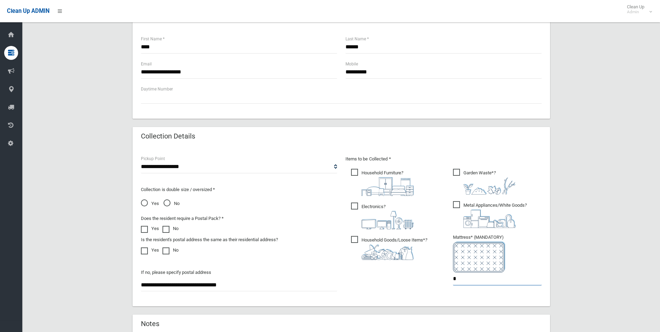
scroll to position [357, 0]
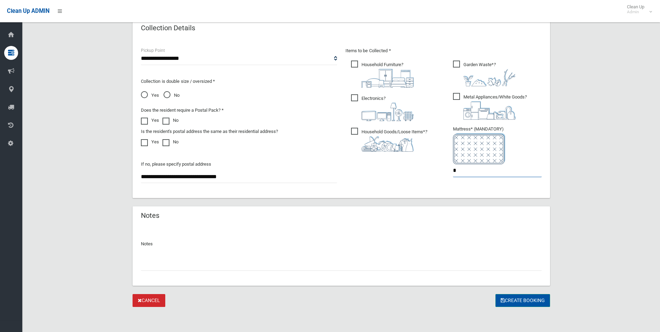
type input "*"
click at [516, 301] on button "Create Booking" at bounding box center [523, 300] width 55 height 13
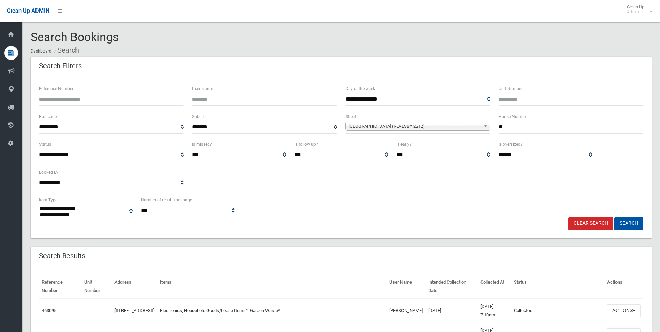
select select
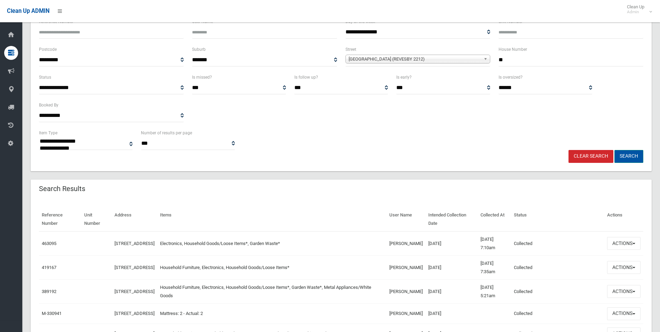
scroll to position [67, 0]
click at [634, 155] on button "Search" at bounding box center [629, 156] width 29 height 13
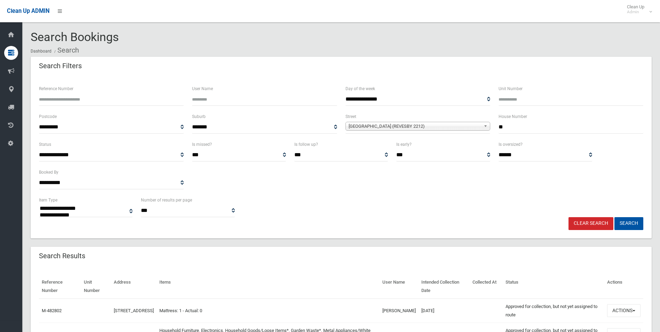
select select
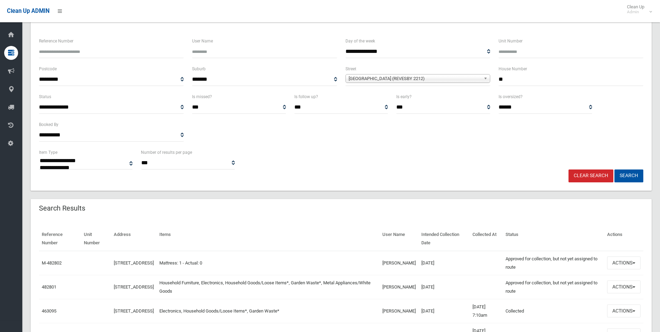
scroll to position [104, 0]
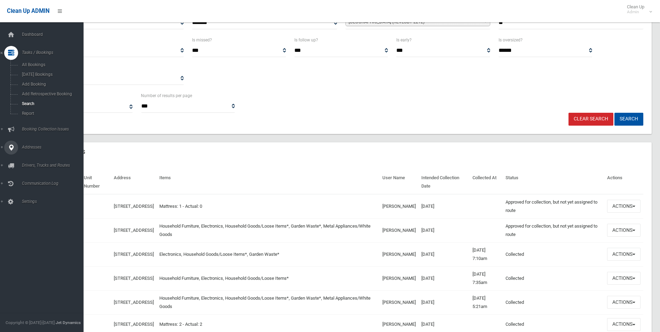
click at [27, 145] on span "Addresses" at bounding box center [54, 147] width 69 height 5
click at [37, 102] on span "All Addresses" at bounding box center [51, 101] width 63 height 5
click at [37, 100] on span "All Addresses" at bounding box center [51, 101] width 63 height 5
click at [29, 97] on link "All Addresses" at bounding box center [44, 101] width 89 height 10
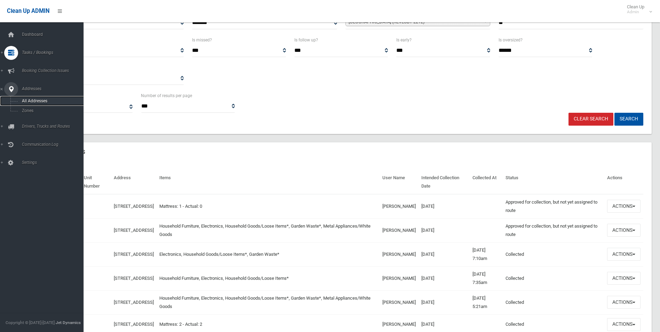
click at [29, 97] on link "All Addresses" at bounding box center [44, 101] width 89 height 10
click at [30, 100] on span "All Addresses" at bounding box center [51, 101] width 63 height 5
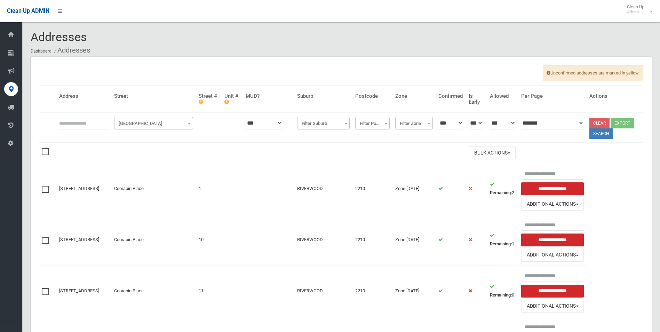
click at [72, 124] on input "text" at bounding box center [83, 123] width 49 height 13
type input "*****"
click at [152, 120] on span "Filter Street" at bounding box center [154, 124] width 76 height 10
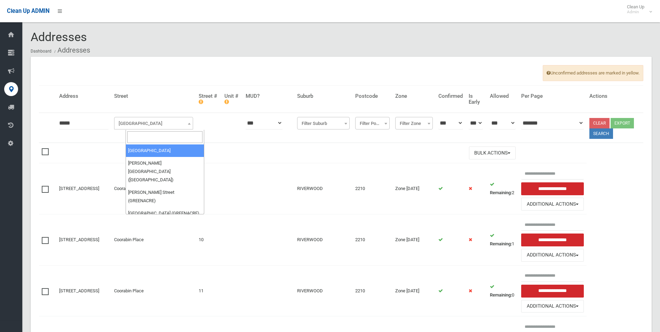
click at [138, 138] on input "search" at bounding box center [165, 137] width 76 height 12
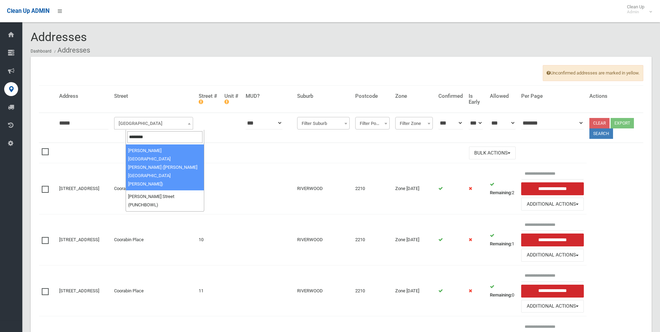
type input "********"
select select "****"
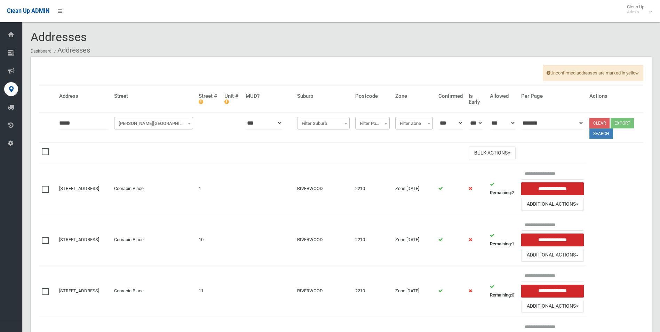
click at [605, 134] on button "Search" at bounding box center [602, 133] width 24 height 10
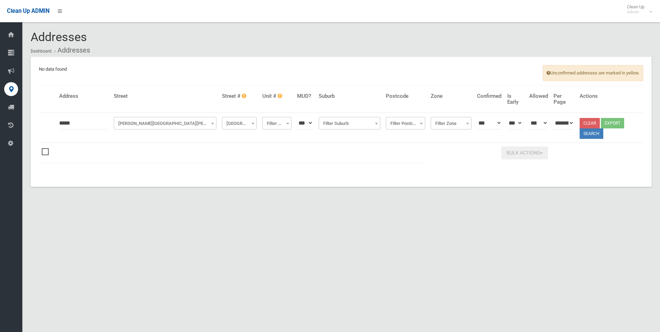
click at [80, 123] on input "*****" at bounding box center [83, 123] width 49 height 13
type input "**"
click at [597, 132] on button "Search" at bounding box center [592, 133] width 24 height 10
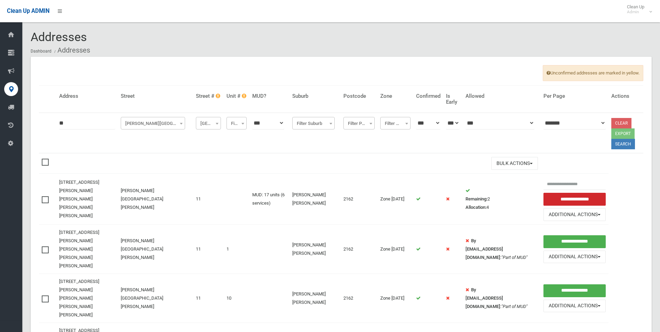
scroll to position [35, 0]
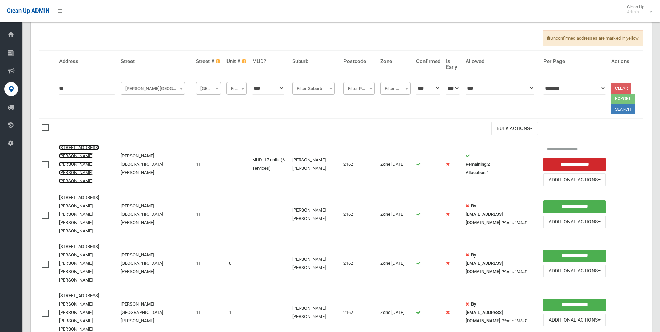
click at [73, 161] on link "[STREET_ADDRESS][PERSON_NAME][PERSON_NAME][PERSON_NAME][PERSON_NAME]" at bounding box center [79, 164] width 40 height 39
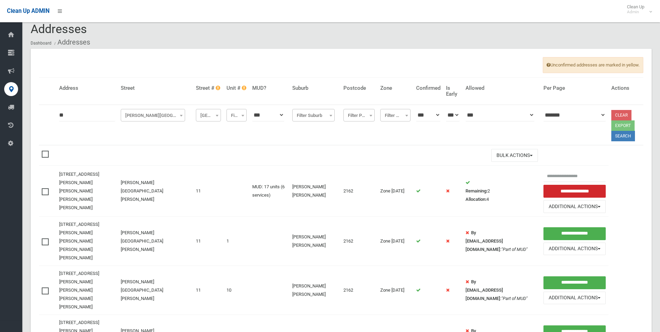
scroll to position [0, 0]
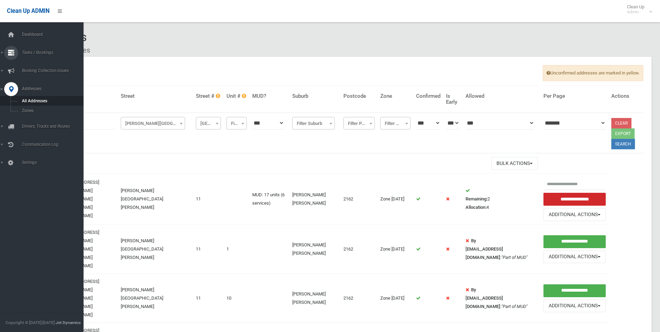
click at [44, 52] on span "Tasks / Bookings" at bounding box center [54, 52] width 69 height 5
click at [27, 101] on span "Search" at bounding box center [51, 103] width 63 height 5
click at [27, 102] on span "Search" at bounding box center [51, 103] width 63 height 5
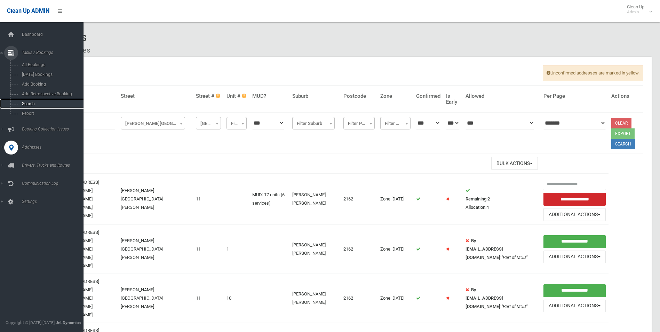
click at [27, 102] on span "Search" at bounding box center [51, 103] width 63 height 5
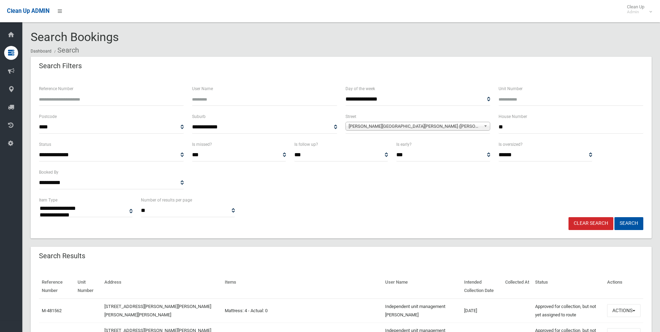
select select
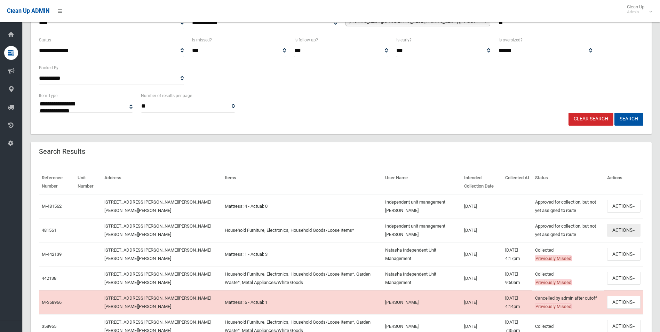
click at [618, 230] on button "Actions" at bounding box center [623, 230] width 33 height 13
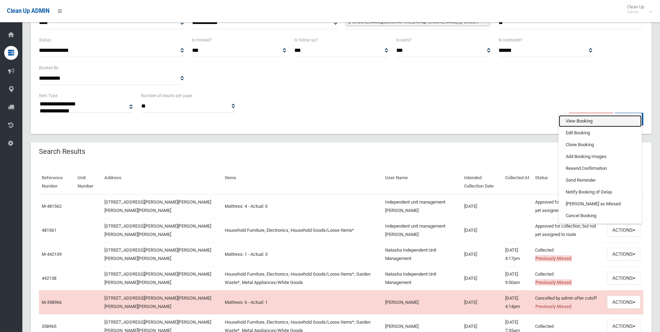
click at [571, 122] on link "View Booking" at bounding box center [600, 121] width 83 height 12
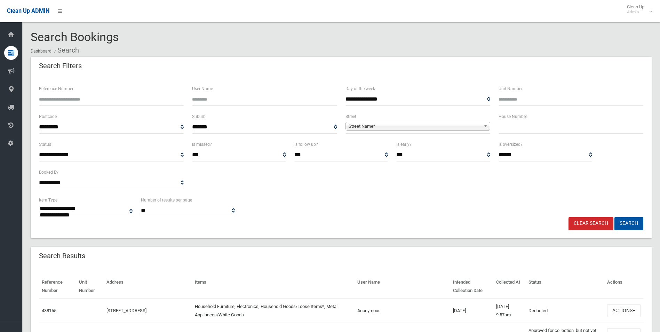
select select
click at [523, 127] on input "text" at bounding box center [571, 127] width 145 height 13
type input "**"
click at [360, 117] on div "**********" at bounding box center [418, 122] width 145 height 21
click at [355, 128] on span "Street Name*" at bounding box center [415, 126] width 132 height 8
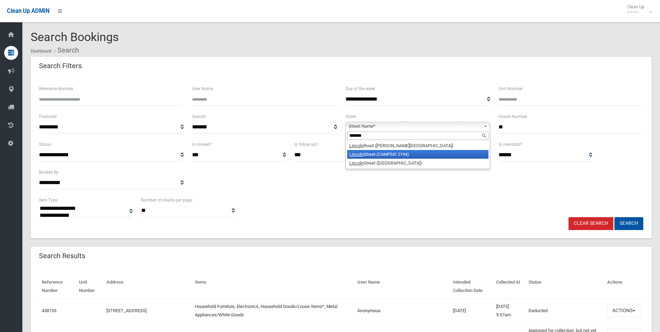
type input "*******"
click at [392, 155] on li "Lincoln Street (CAMPSIE 2194)" at bounding box center [417, 154] width 141 height 9
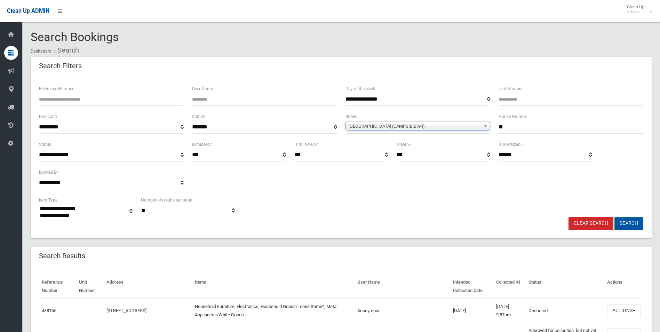
click at [627, 224] on button "Search" at bounding box center [629, 223] width 29 height 13
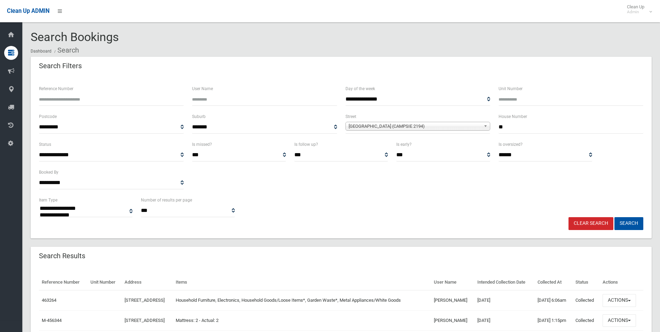
select select
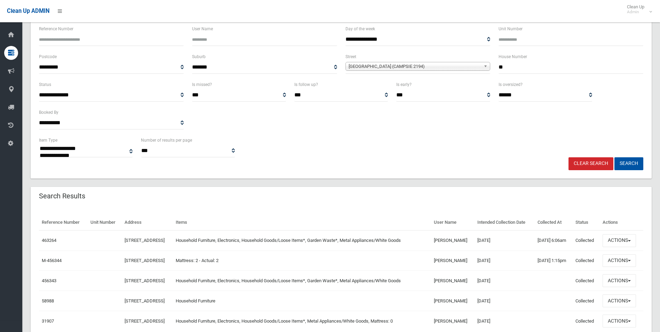
scroll to position [92, 0]
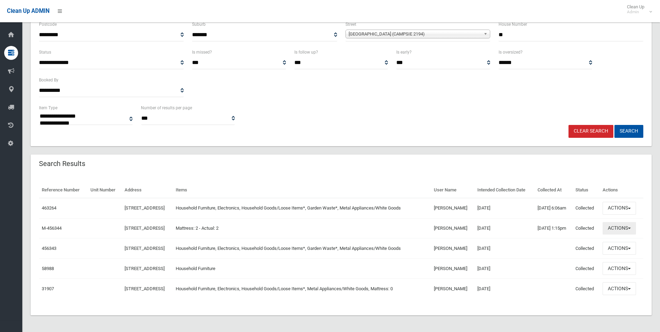
click at [616, 229] on button "Actions" at bounding box center [619, 228] width 33 height 13
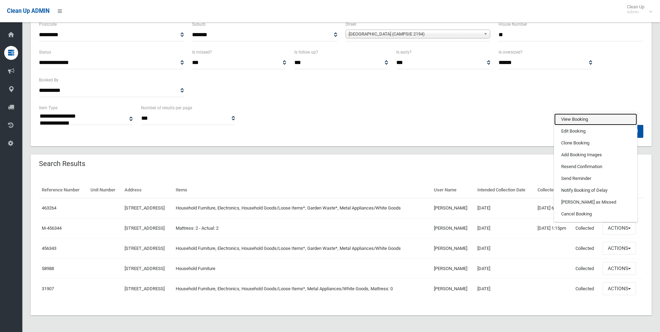
click at [570, 119] on link "View Booking" at bounding box center [596, 119] width 83 height 12
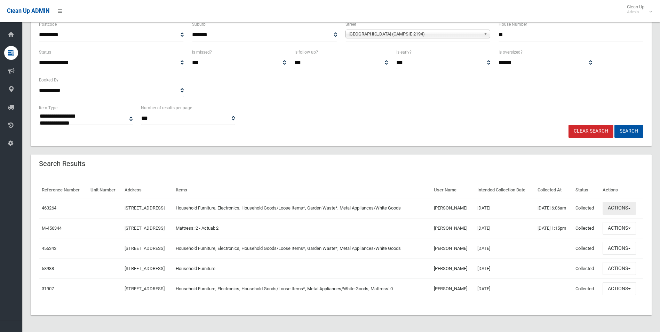
click at [621, 210] on button "Actions" at bounding box center [619, 208] width 33 height 13
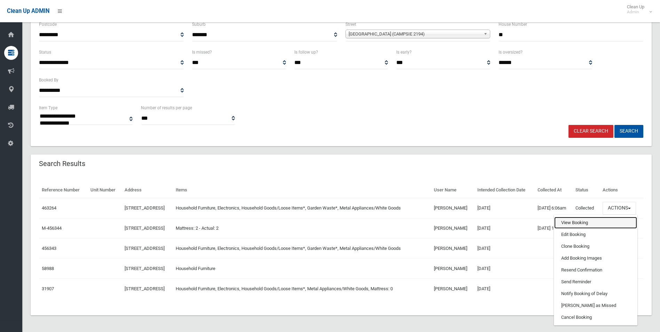
click at [570, 221] on link "View Booking" at bounding box center [596, 223] width 83 height 12
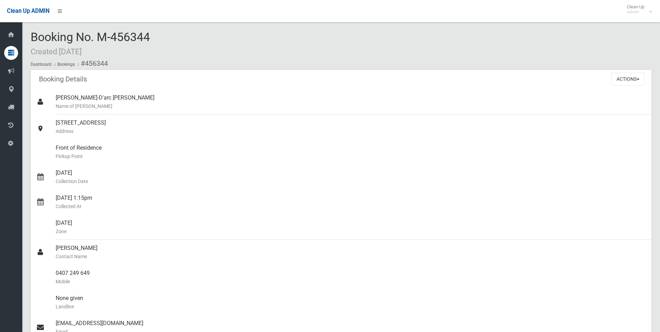
scroll to position [453, 0]
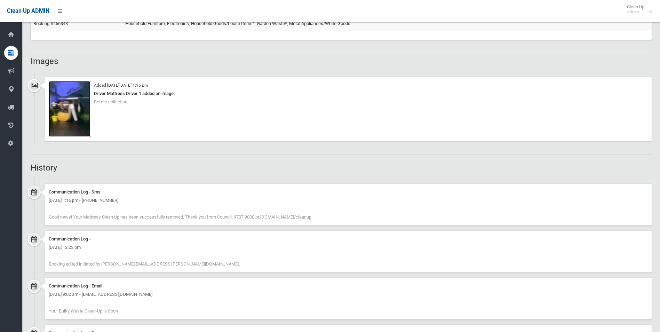
click at [65, 122] on img at bounding box center [70, 109] width 42 height 56
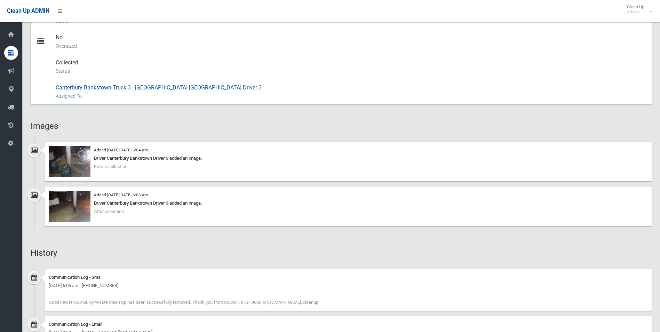
scroll to position [383, 0]
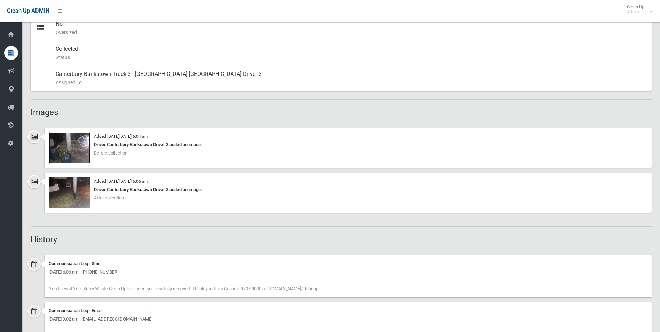
click at [75, 150] on img at bounding box center [70, 147] width 42 height 31
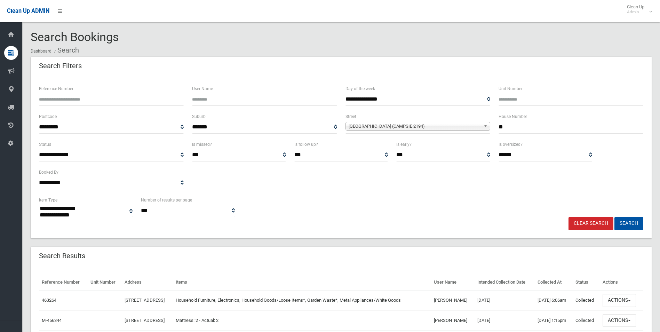
select select
